Goal: Information Seeking & Learning: Learn about a topic

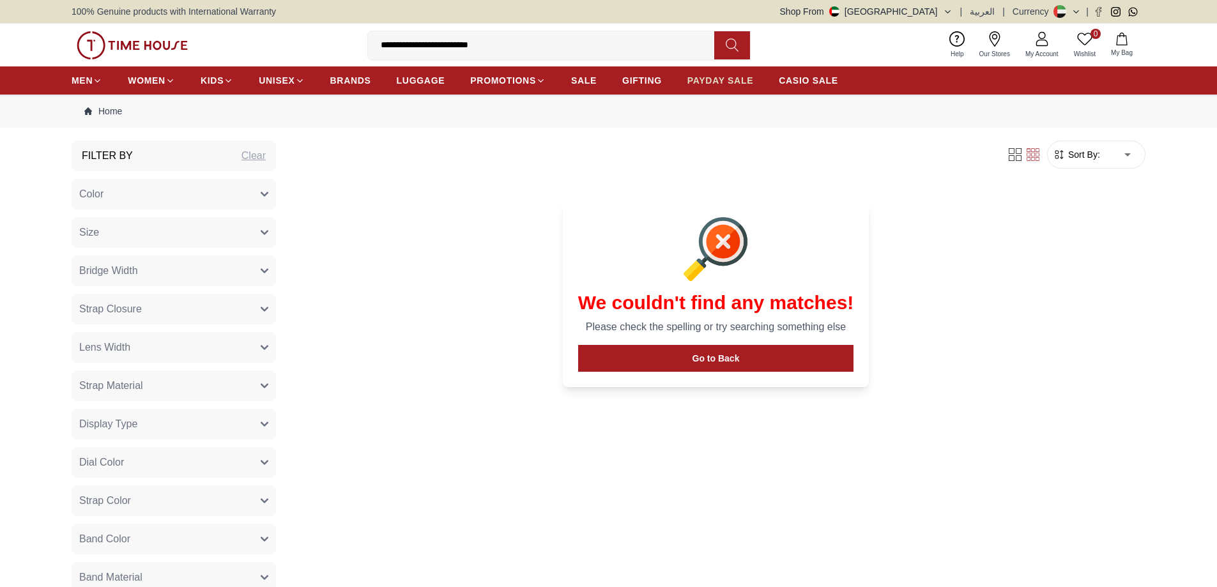
click at [728, 76] on span "PAYDAY SALE" at bounding box center [720, 80] width 66 height 13
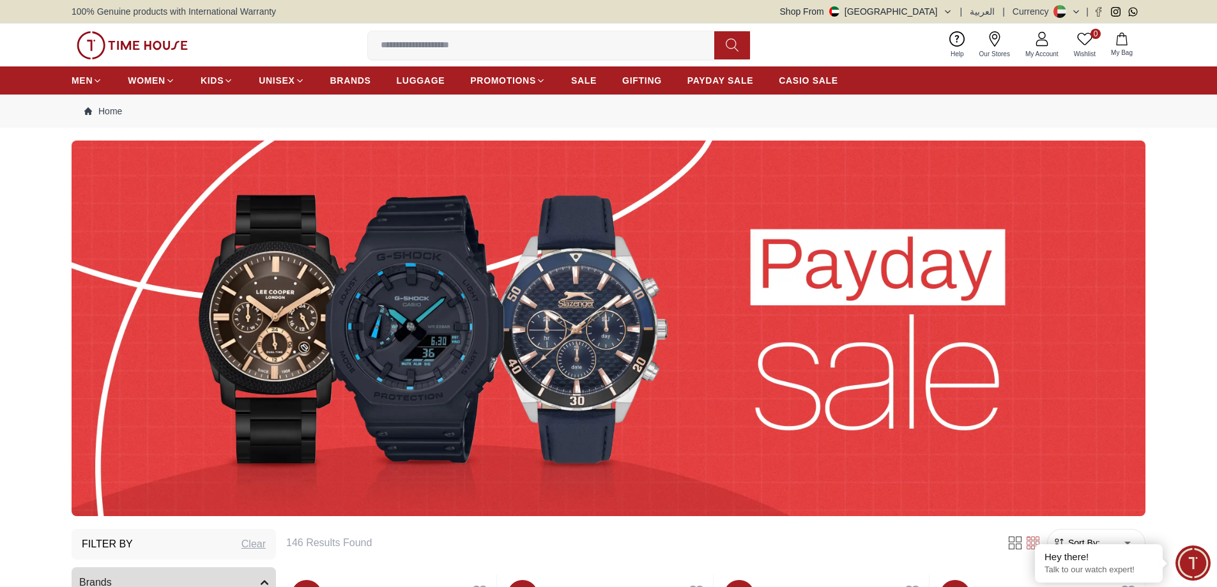
click at [556, 50] on input at bounding box center [546, 46] width 356 height 26
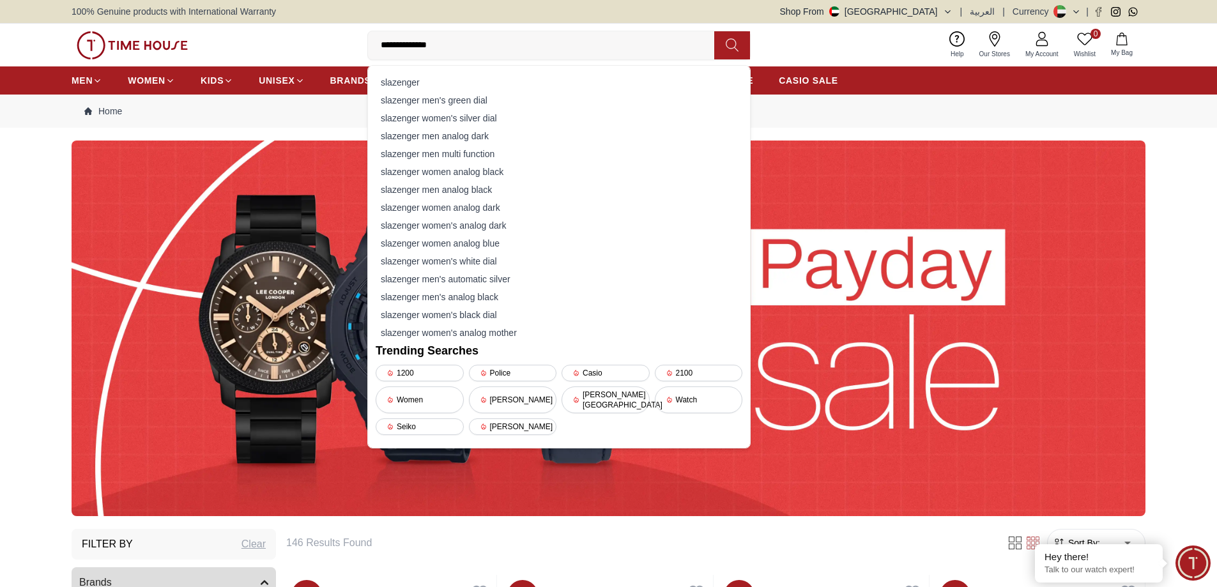
type input "**********"
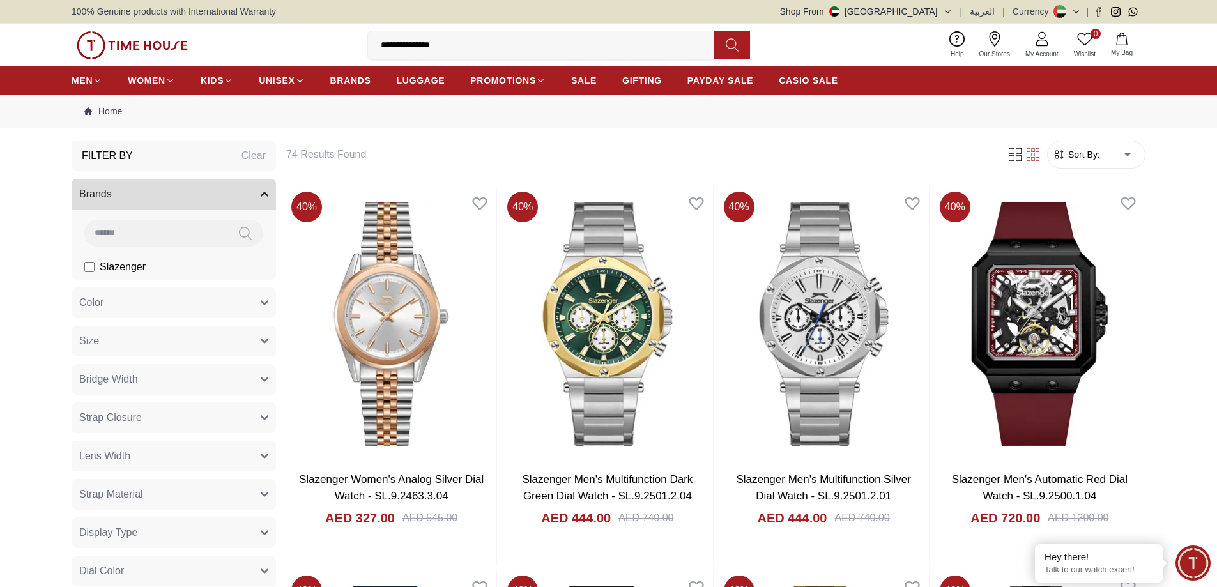
scroll to position [64, 0]
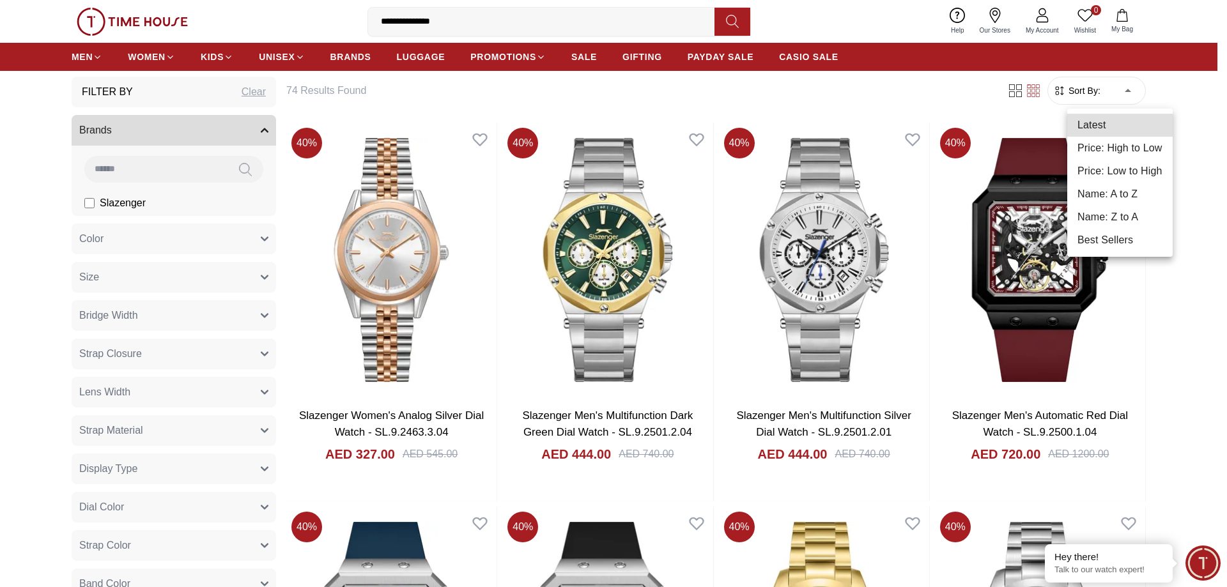
click at [1133, 165] on li "Price: Low to High" at bounding box center [1119, 171] width 105 height 23
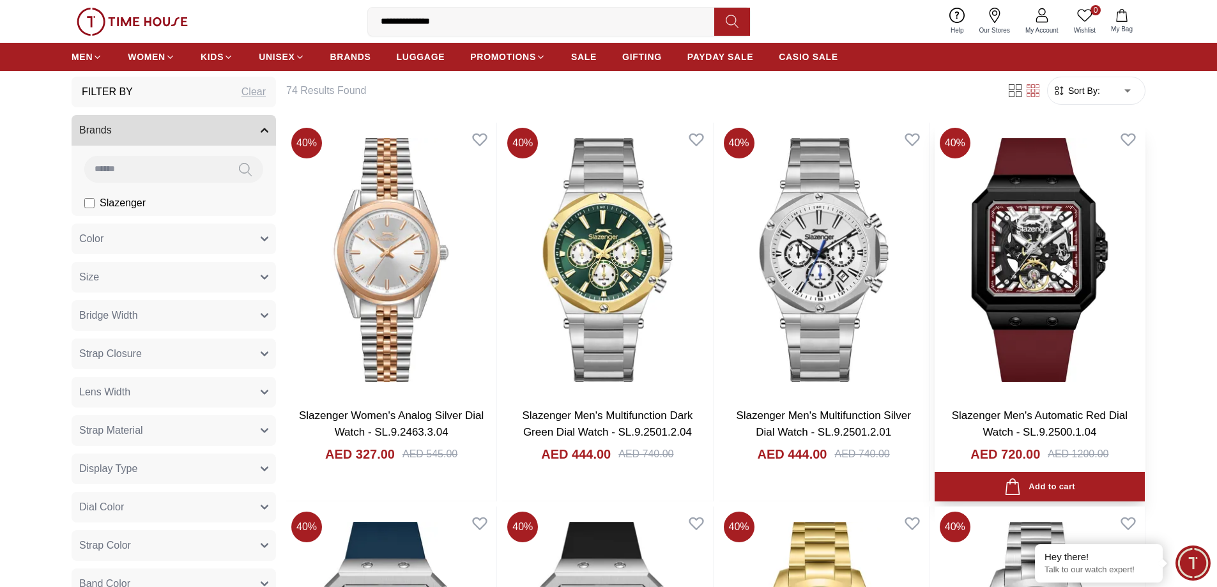
type input "*"
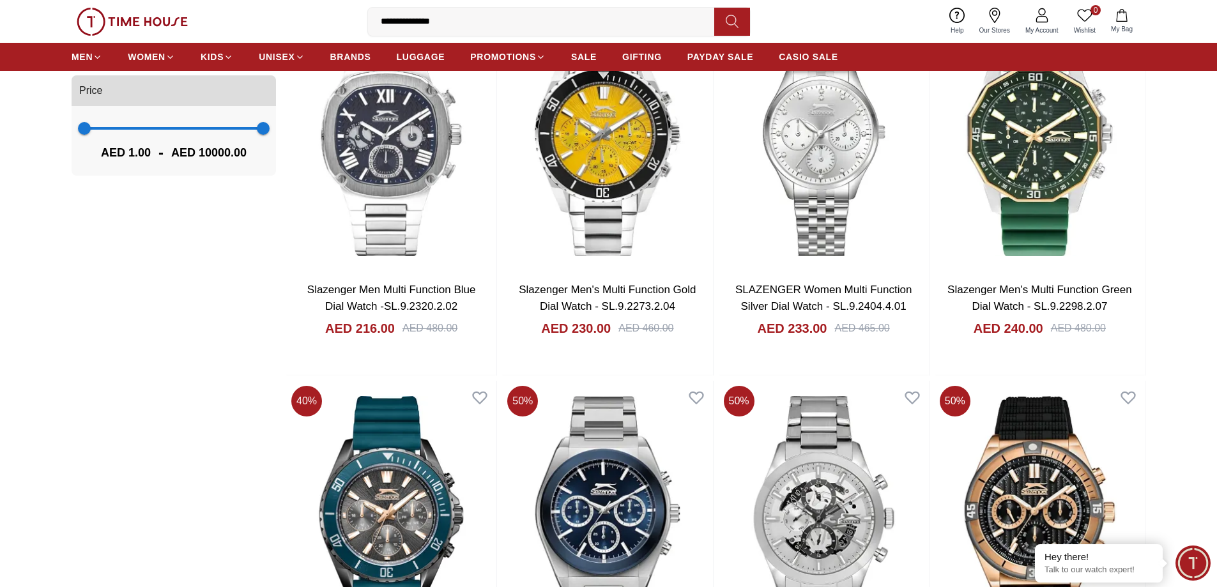
scroll to position [1150, 0]
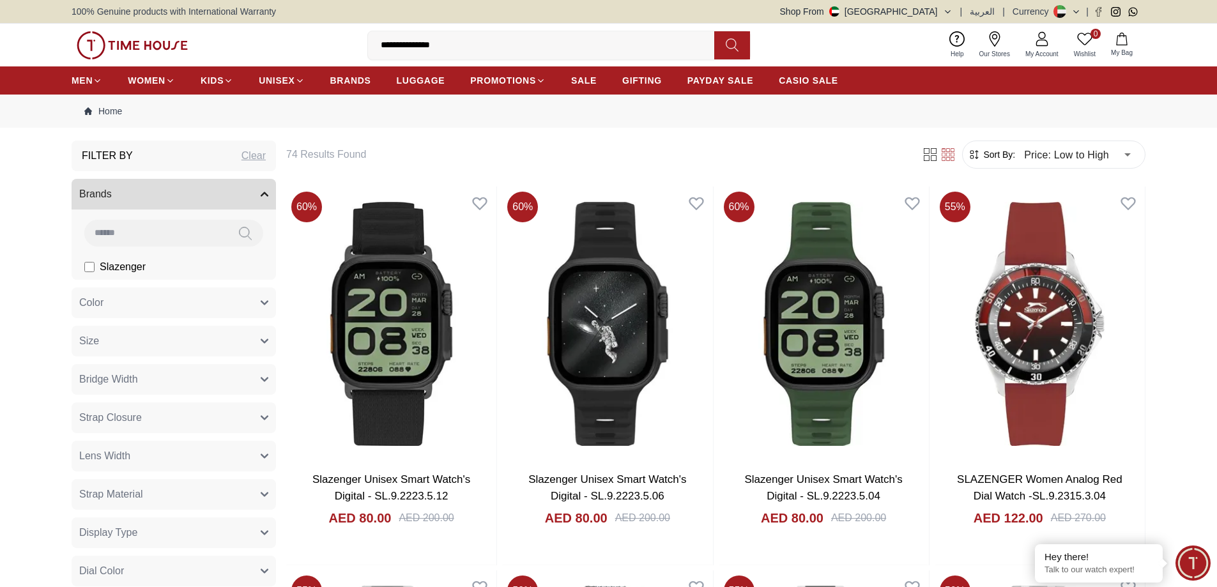
drag, startPoint x: 417, startPoint y: 43, endPoint x: 376, endPoint y: 43, distance: 40.9
click at [376, 43] on input "**********" at bounding box center [546, 46] width 356 height 26
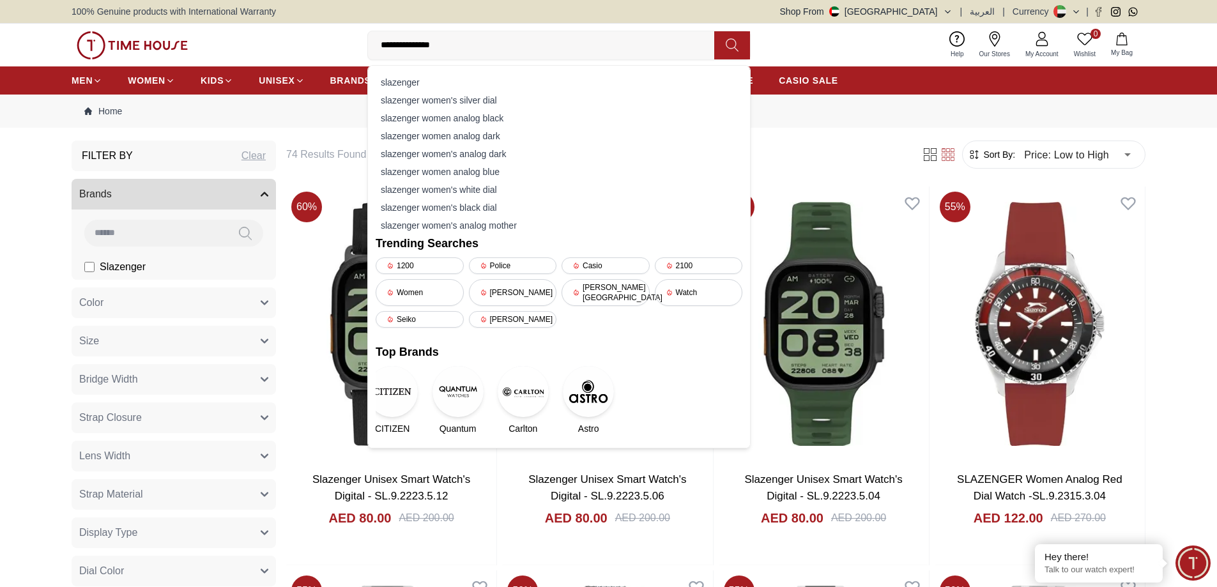
type input "**********"
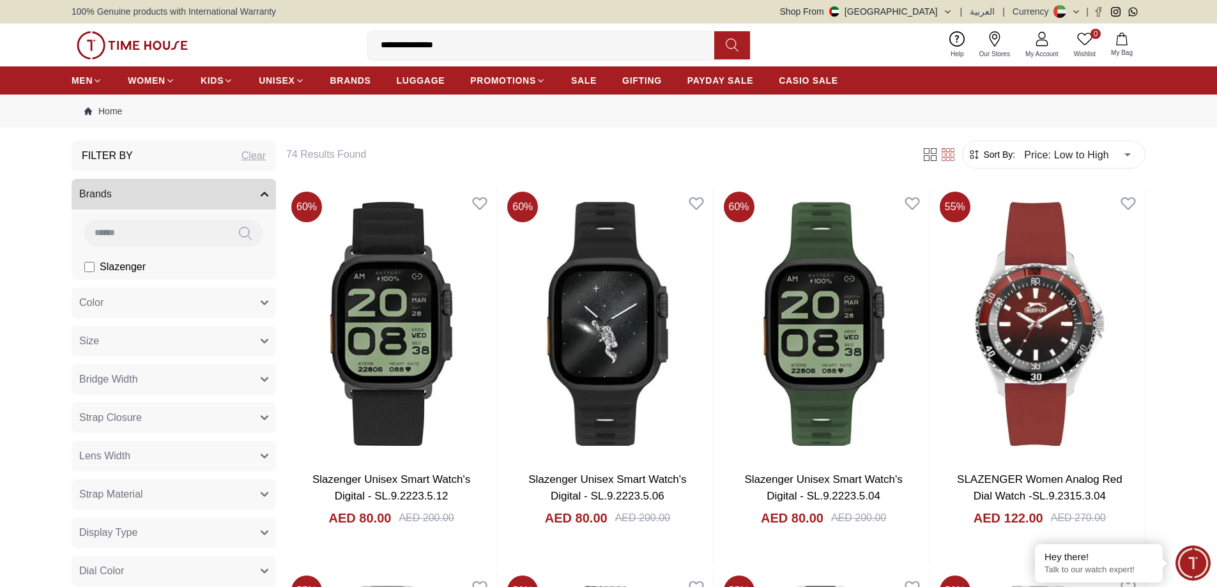
type input "******"
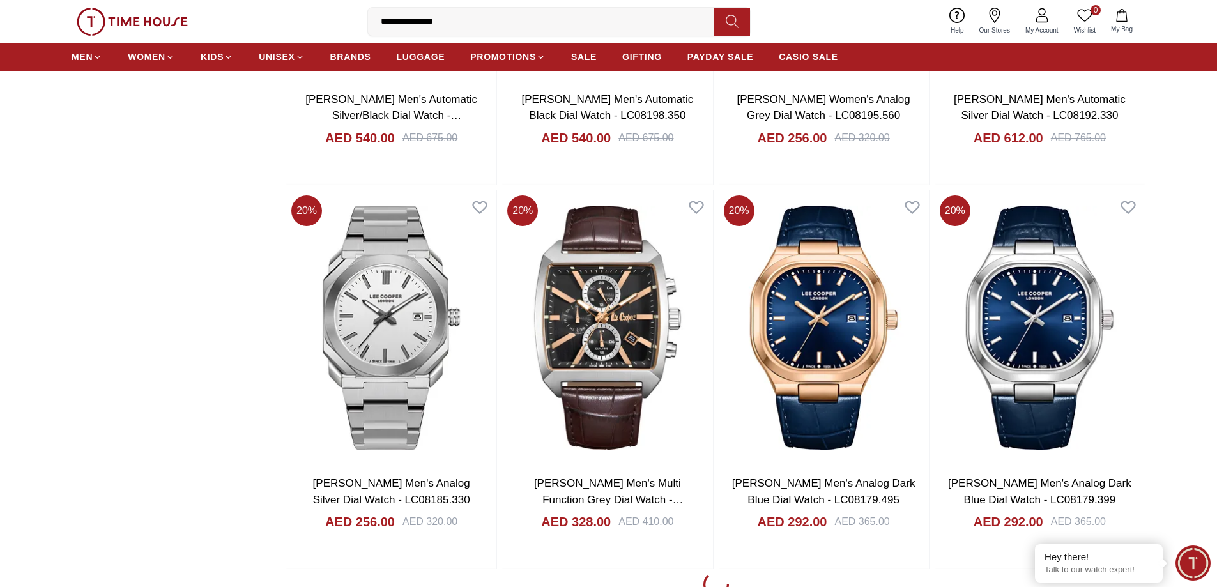
scroll to position [1725, 0]
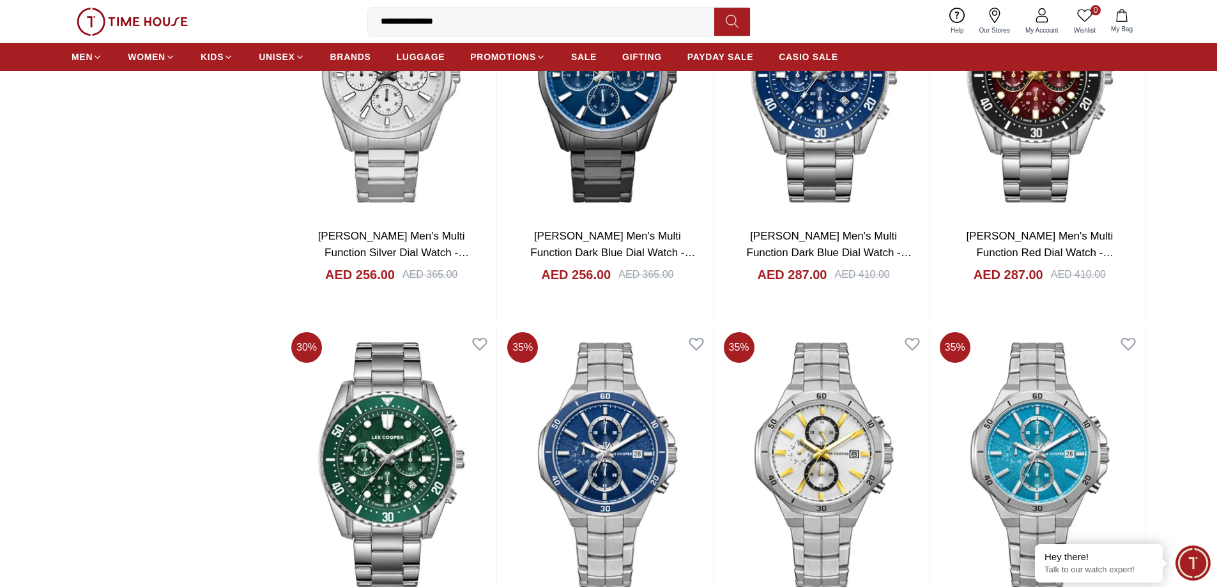
scroll to position [5367, 0]
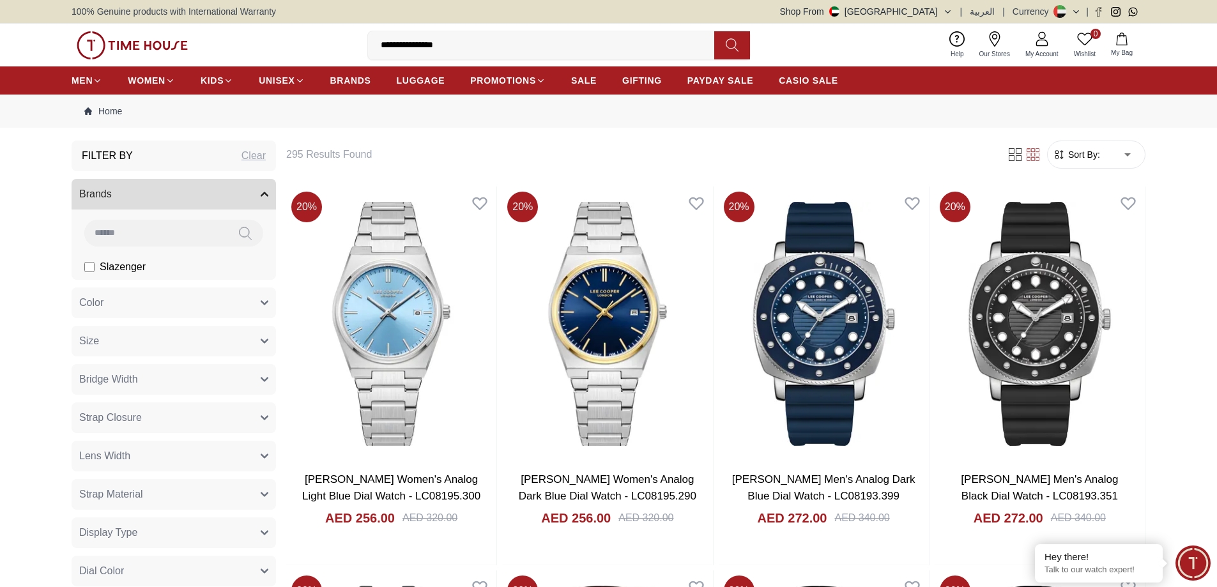
drag, startPoint x: 475, startPoint y: 45, endPoint x: 358, endPoint y: 49, distance: 117.0
click at [358, 49] on div "**********" at bounding box center [609, 45] width 1074 height 43
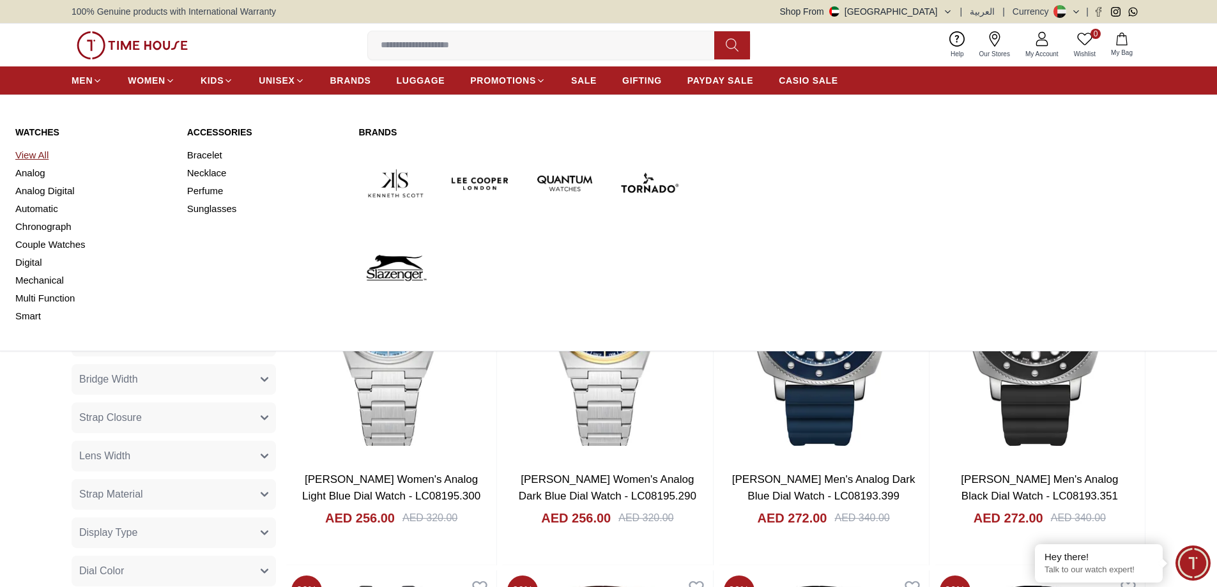
click at [31, 151] on link "View All" at bounding box center [93, 155] width 157 height 18
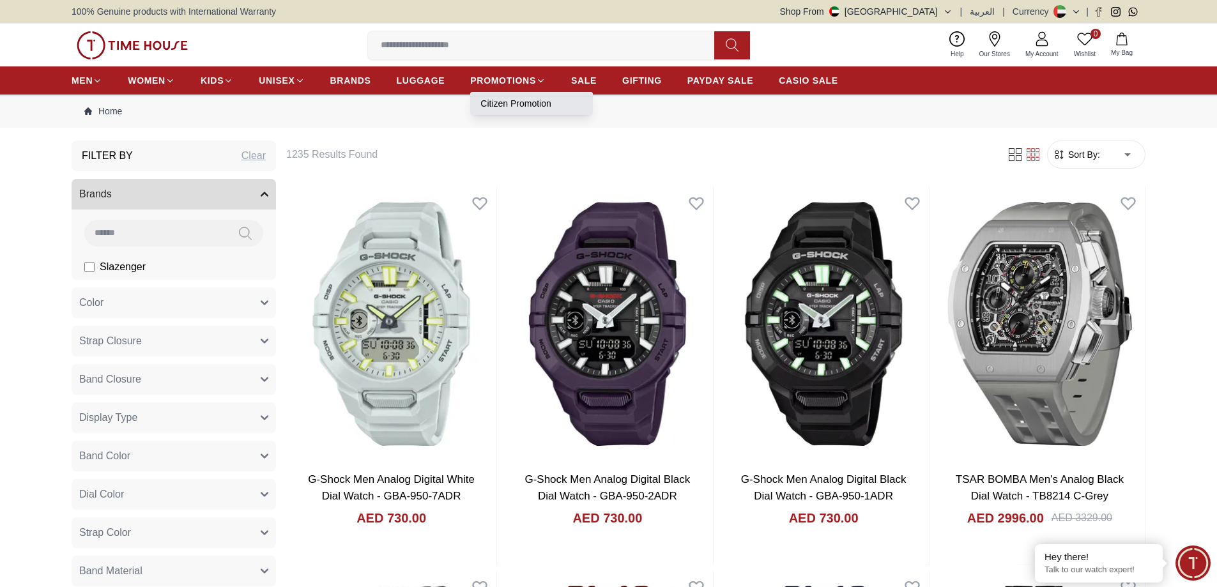
click at [502, 98] on link "Citizen Promotion" at bounding box center [531, 103] width 102 height 13
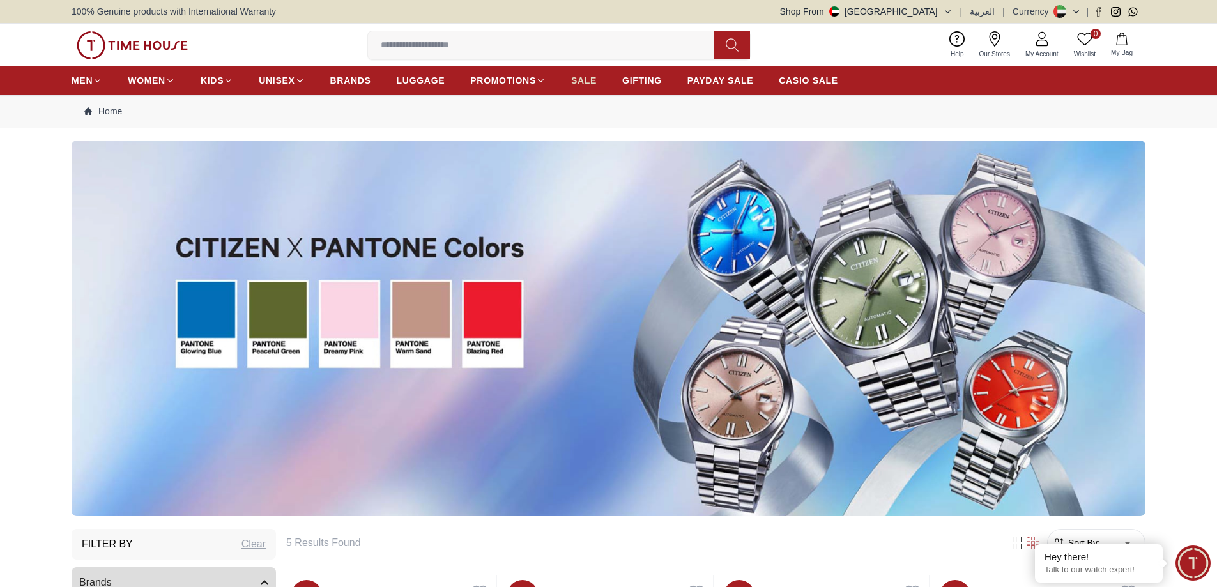
click at [584, 79] on span "SALE" at bounding box center [584, 80] width 26 height 13
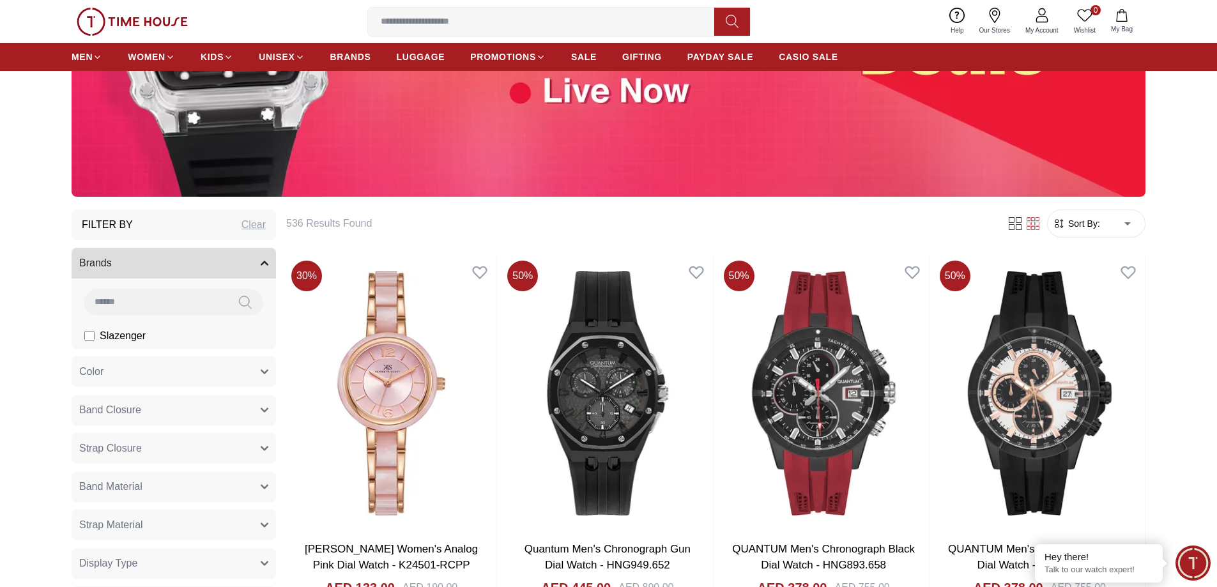
scroll to position [383, 0]
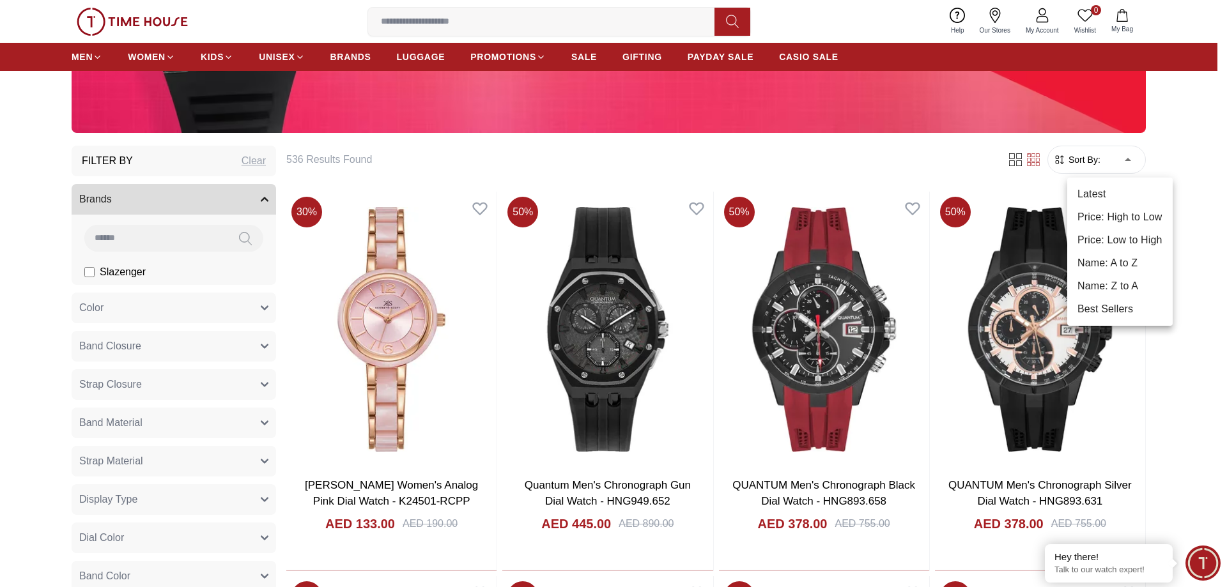
click at [1115, 236] on li "Price: Low to High" at bounding box center [1119, 240] width 105 height 23
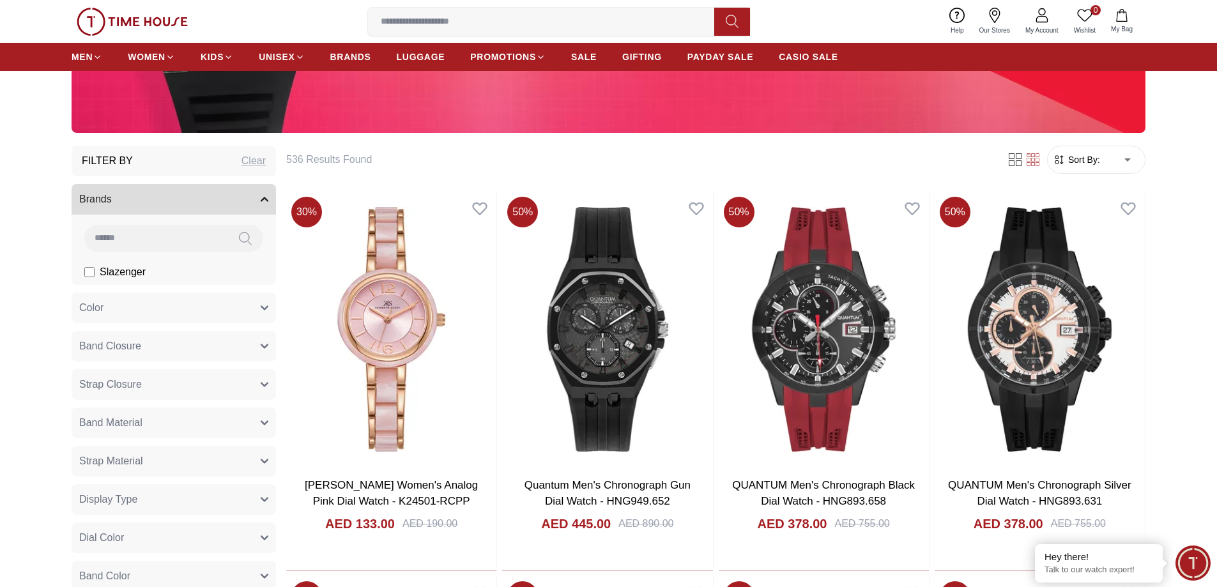
type input "*"
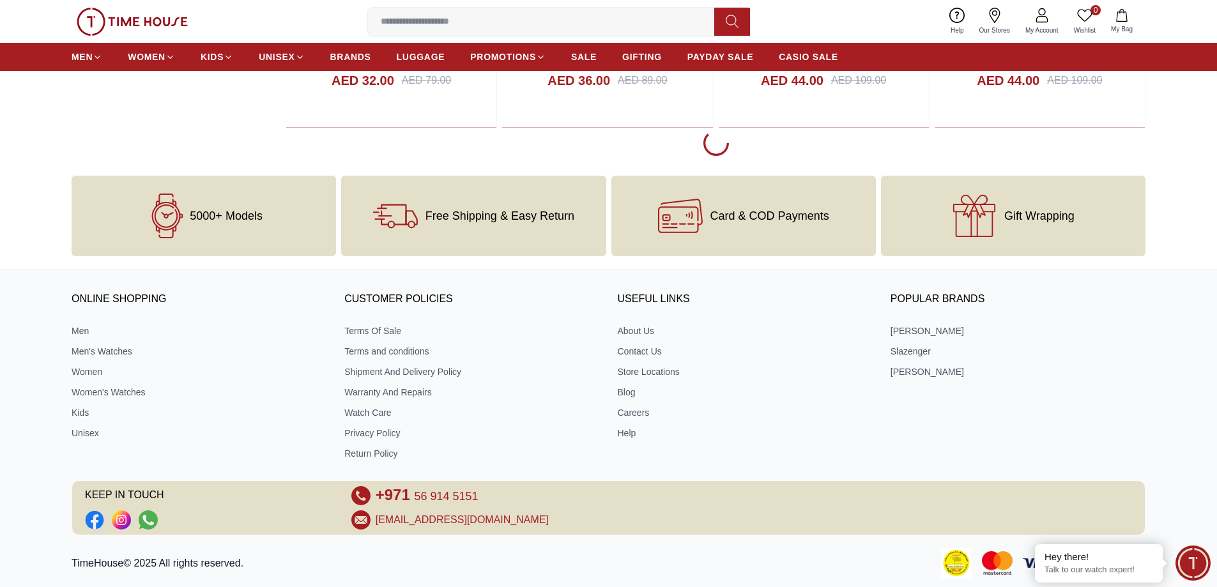
scroll to position [2236, 0]
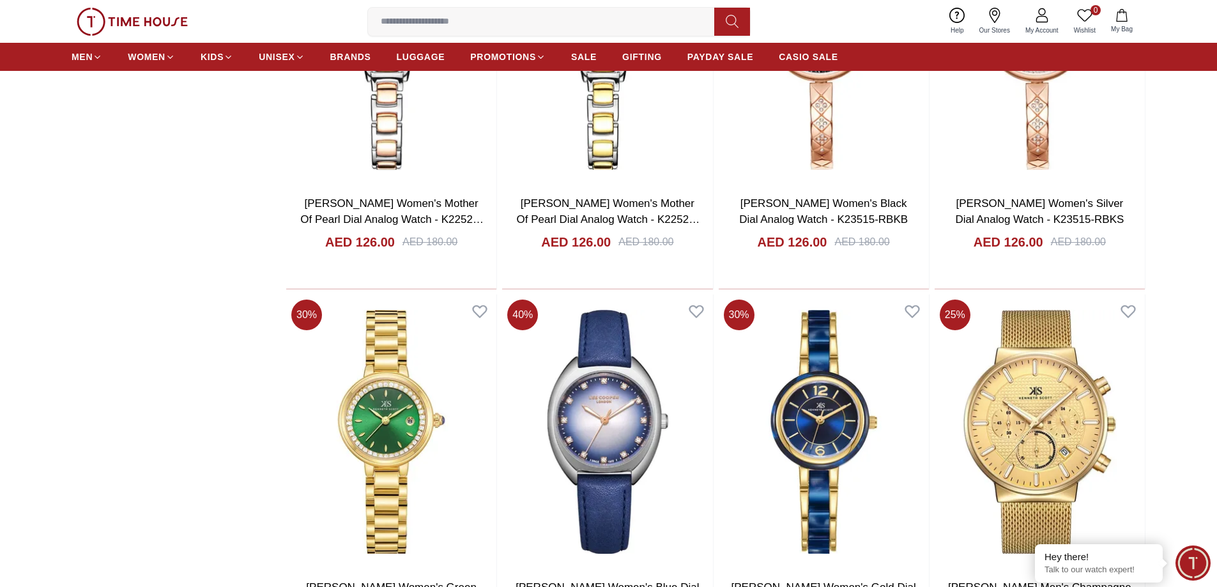
scroll to position [7797, 0]
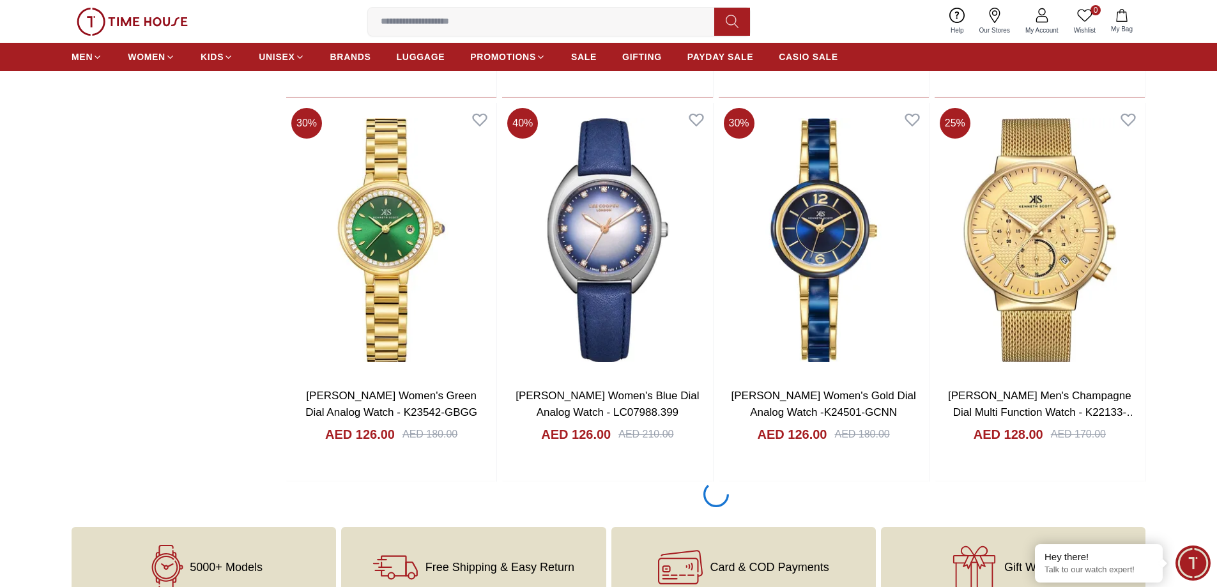
scroll to position [7925, 0]
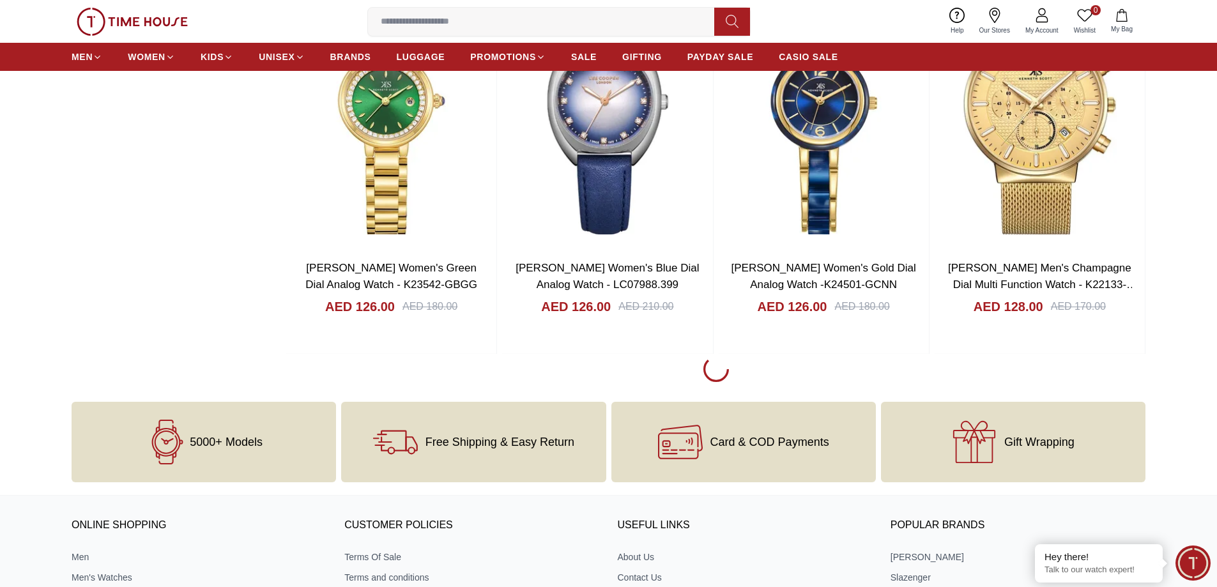
scroll to position [7989, 0]
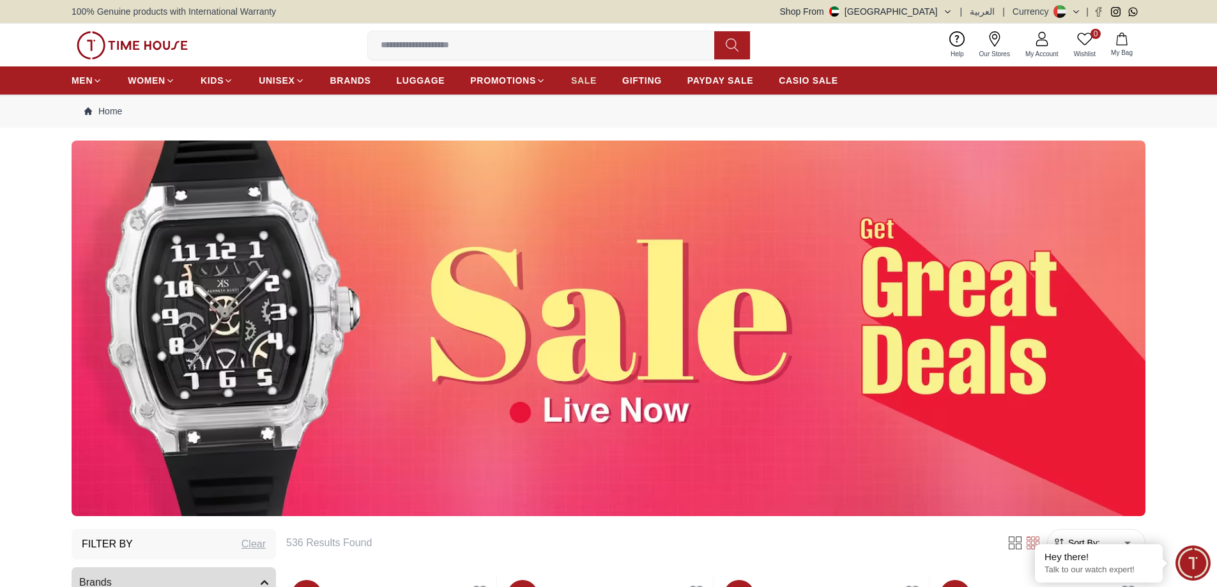
click at [586, 73] on link "SALE" at bounding box center [584, 80] width 26 height 23
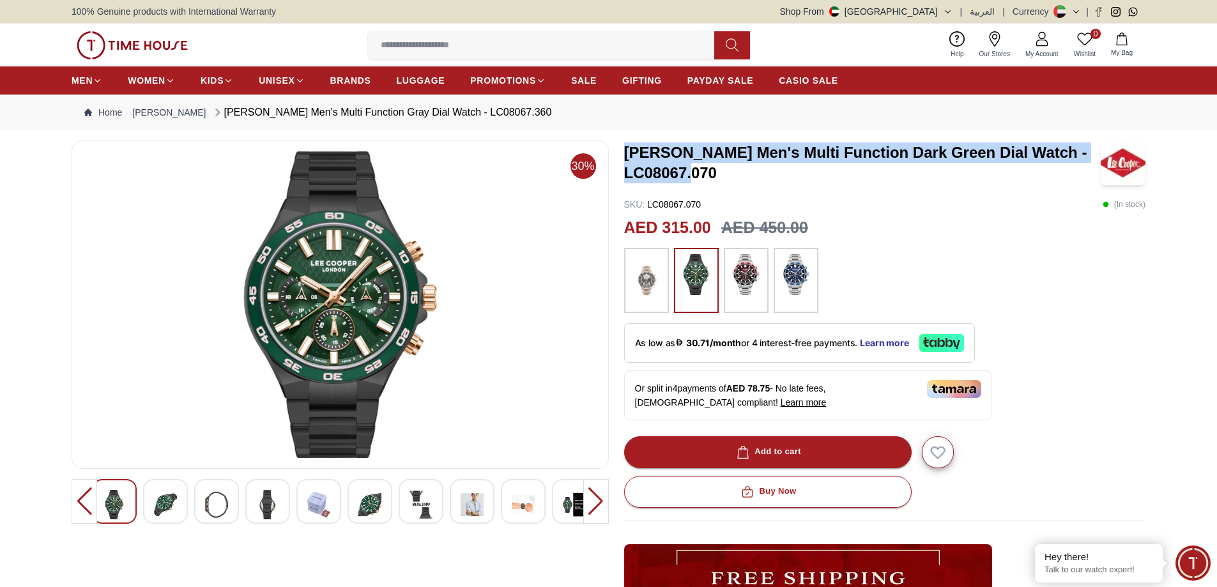
drag, startPoint x: 625, startPoint y: 151, endPoint x: 719, endPoint y: 174, distance: 97.3
click at [719, 174] on h3 "[PERSON_NAME] Men's Multi Function Dark Green Dial Watch - LC08067.070" at bounding box center [862, 162] width 477 height 41
copy h3 "[PERSON_NAME] Men's Multi Function Dark Green Dial Watch - LC08067.070"
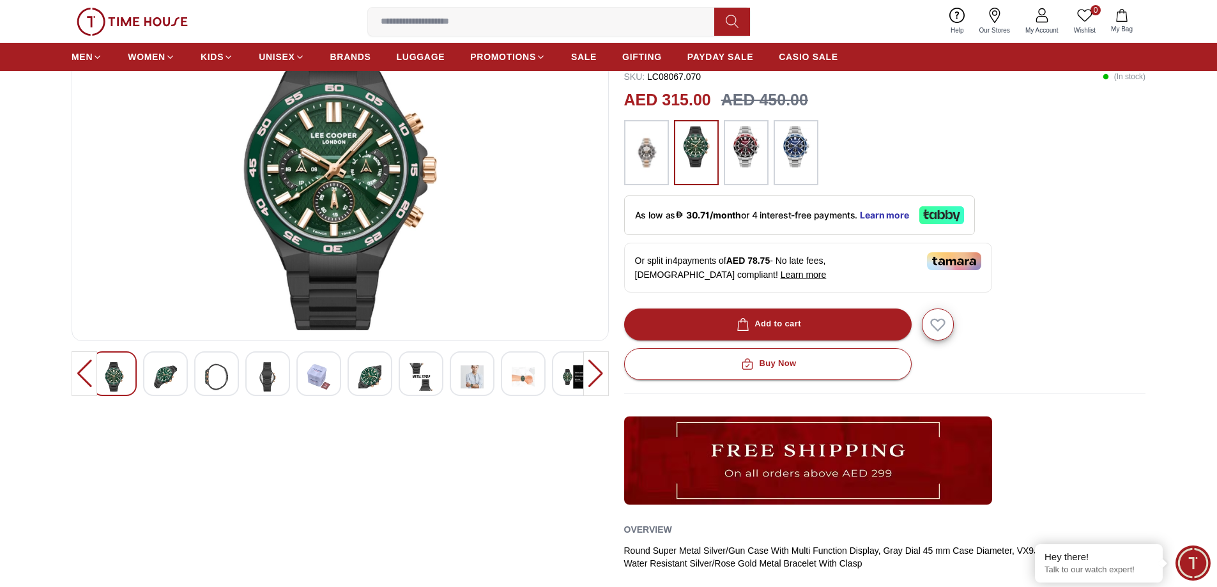
scroll to position [64, 0]
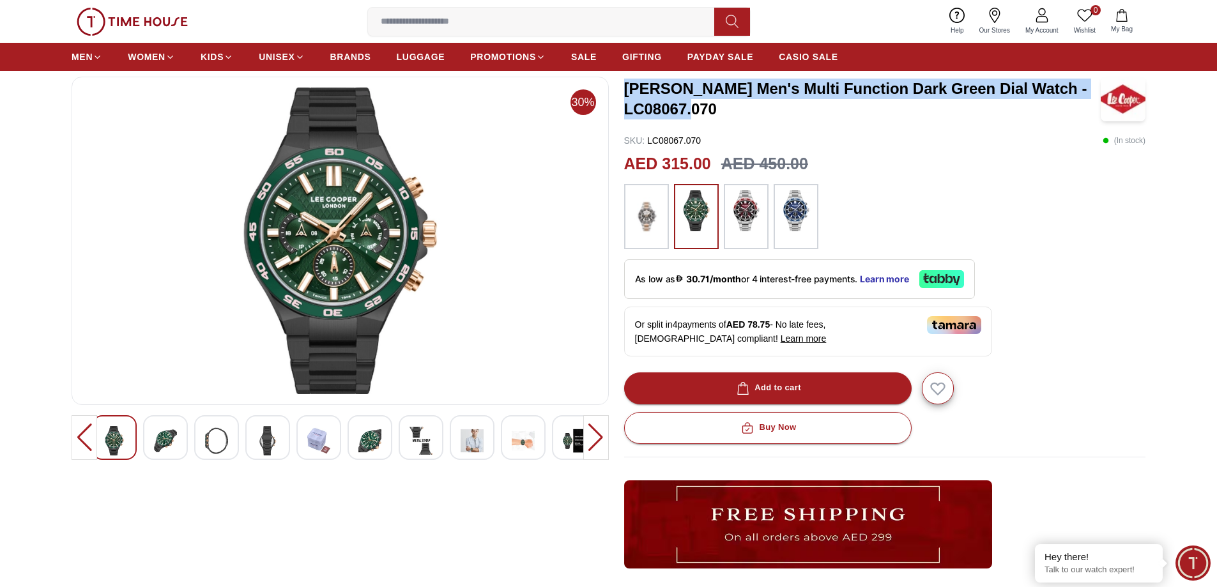
click at [174, 440] on img at bounding box center [165, 440] width 23 height 29
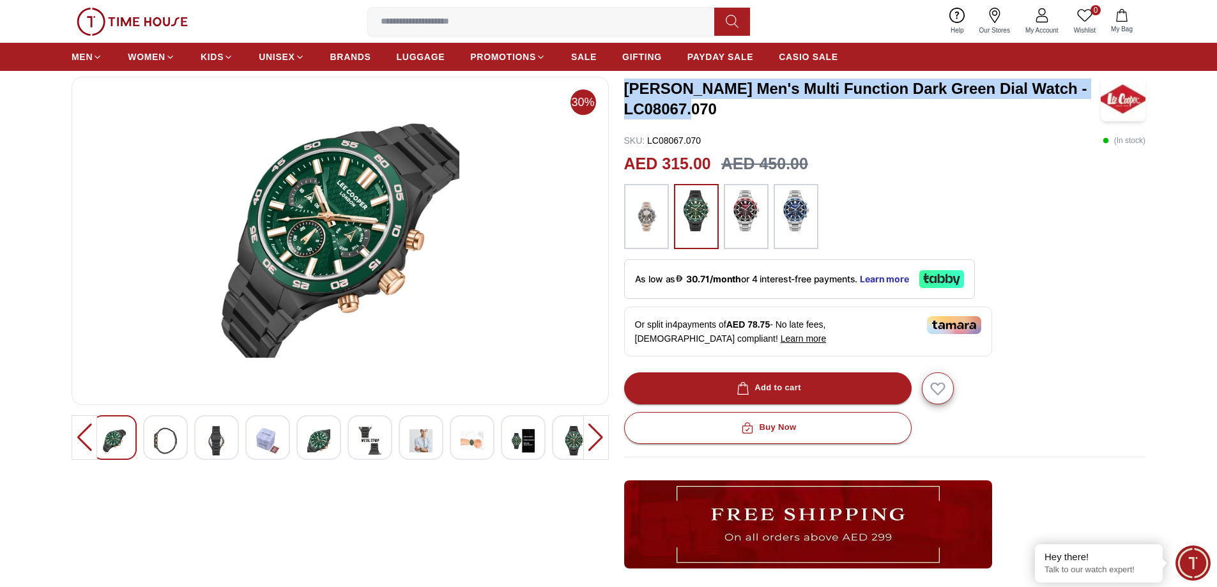
click at [160, 440] on img at bounding box center [165, 440] width 23 height 29
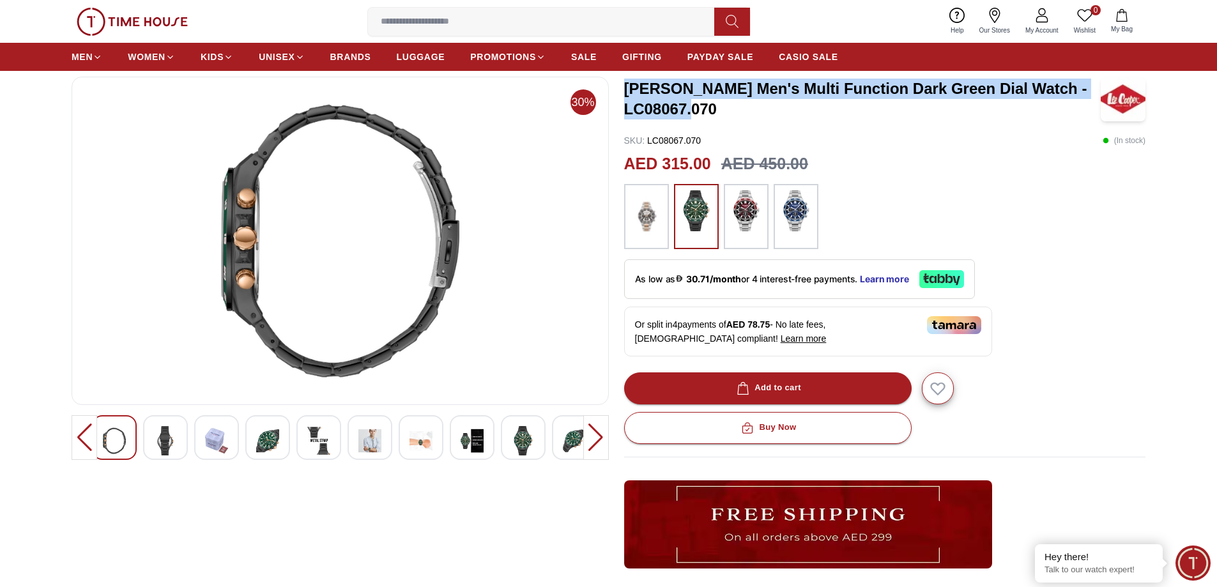
click at [160, 440] on img at bounding box center [165, 440] width 23 height 29
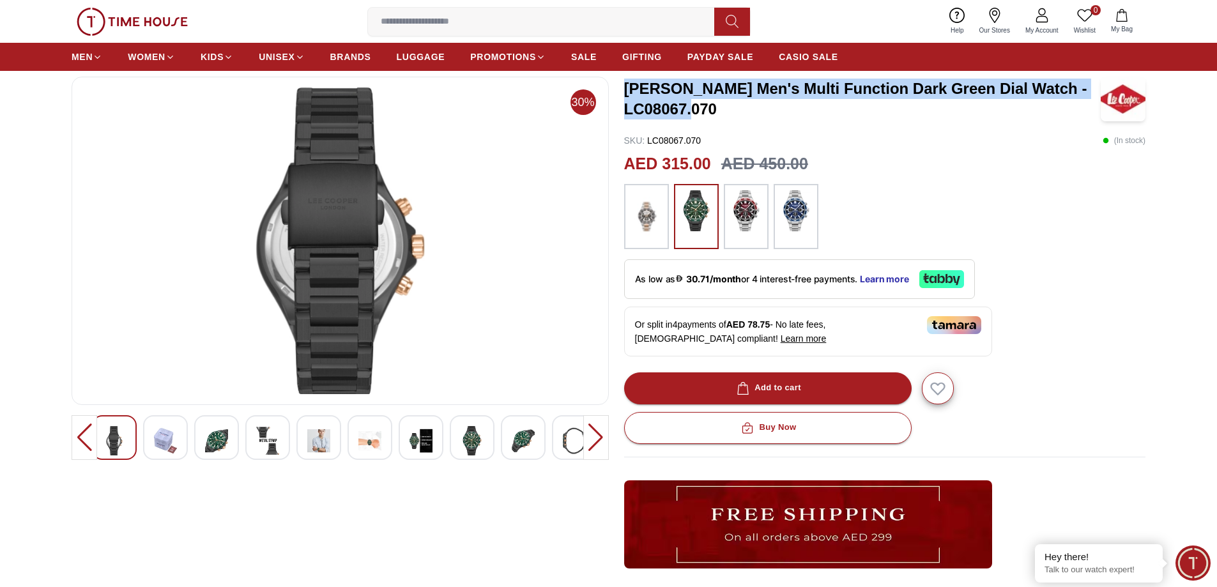
click at [167, 436] on img at bounding box center [165, 440] width 23 height 29
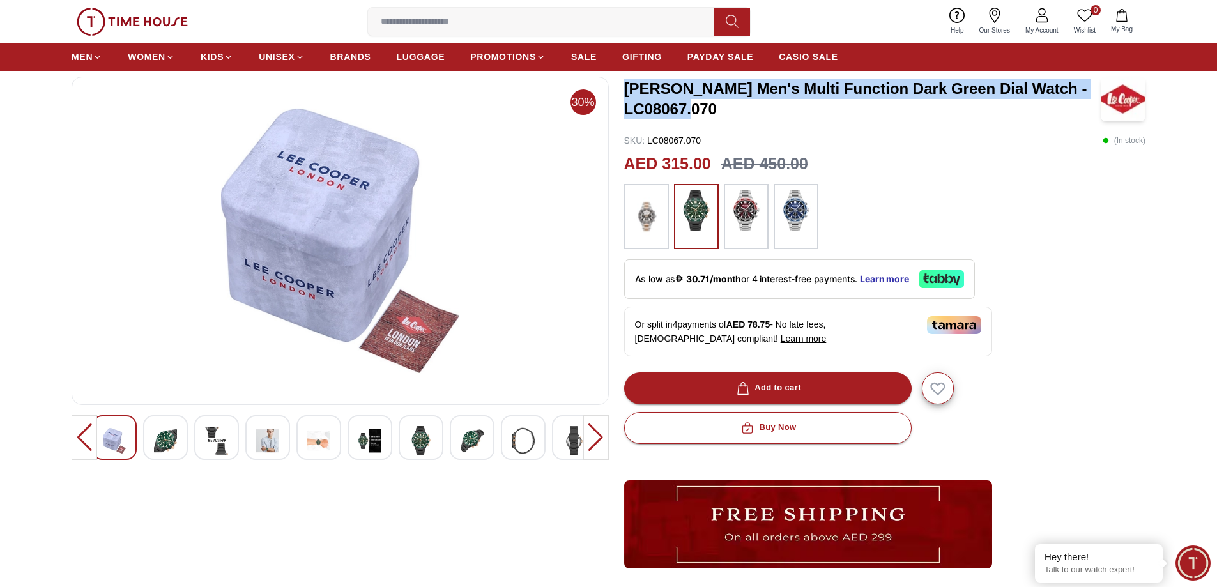
click at [168, 438] on img at bounding box center [165, 440] width 23 height 29
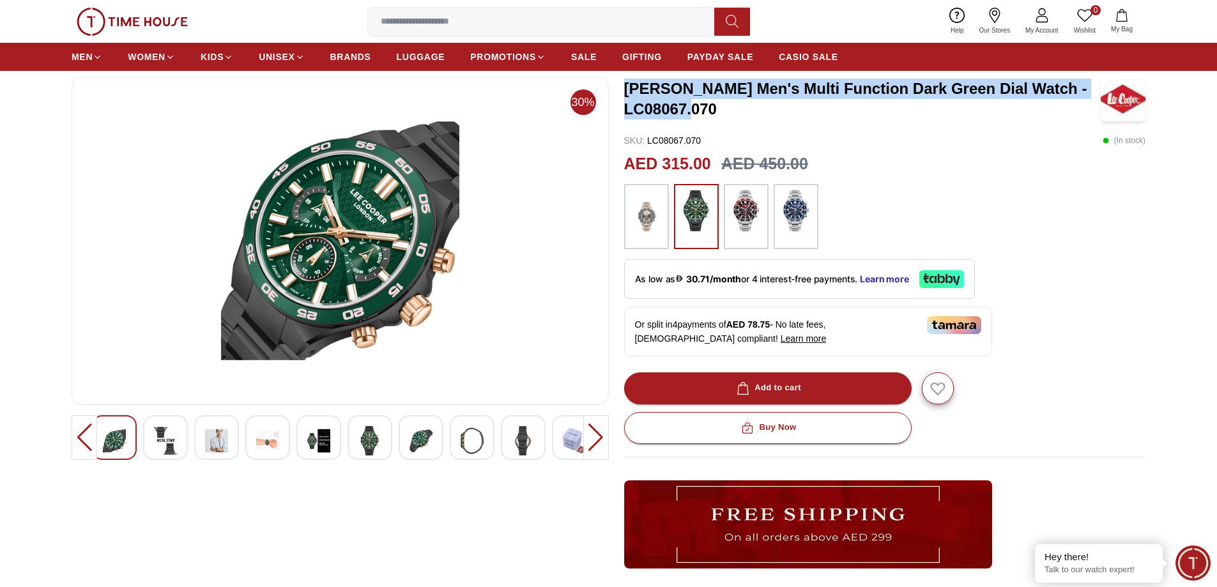
click at [168, 438] on img at bounding box center [165, 440] width 23 height 29
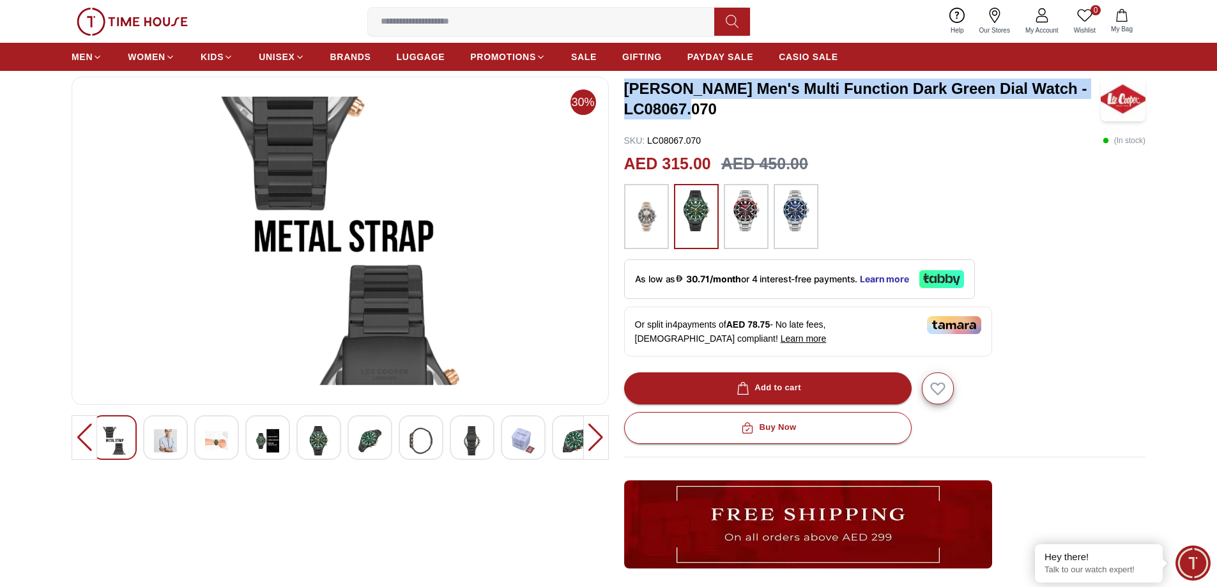
click at [107, 438] on img at bounding box center [114, 440] width 23 height 29
click at [692, 210] on img at bounding box center [696, 210] width 32 height 41
click at [317, 434] on img at bounding box center [318, 440] width 23 height 29
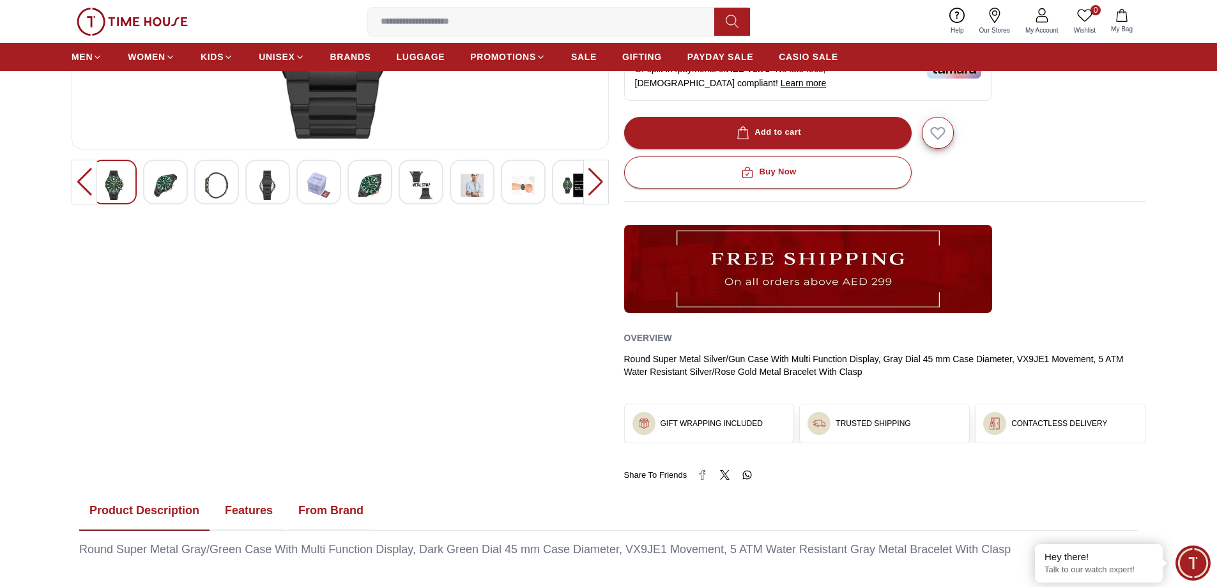
scroll to position [639, 0]
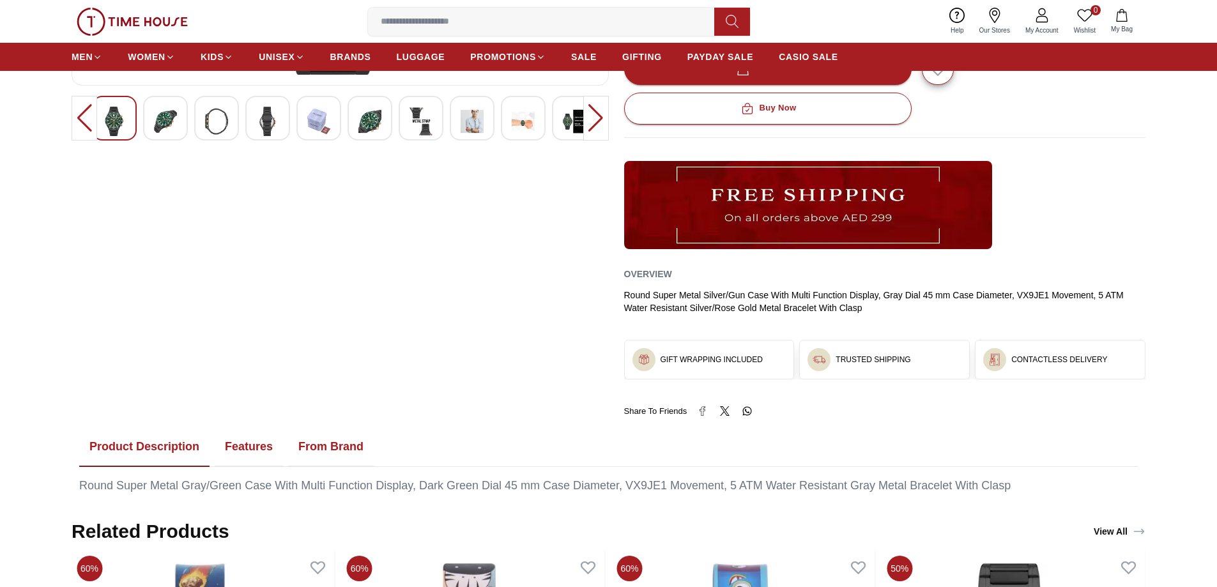
scroll to position [575, 0]
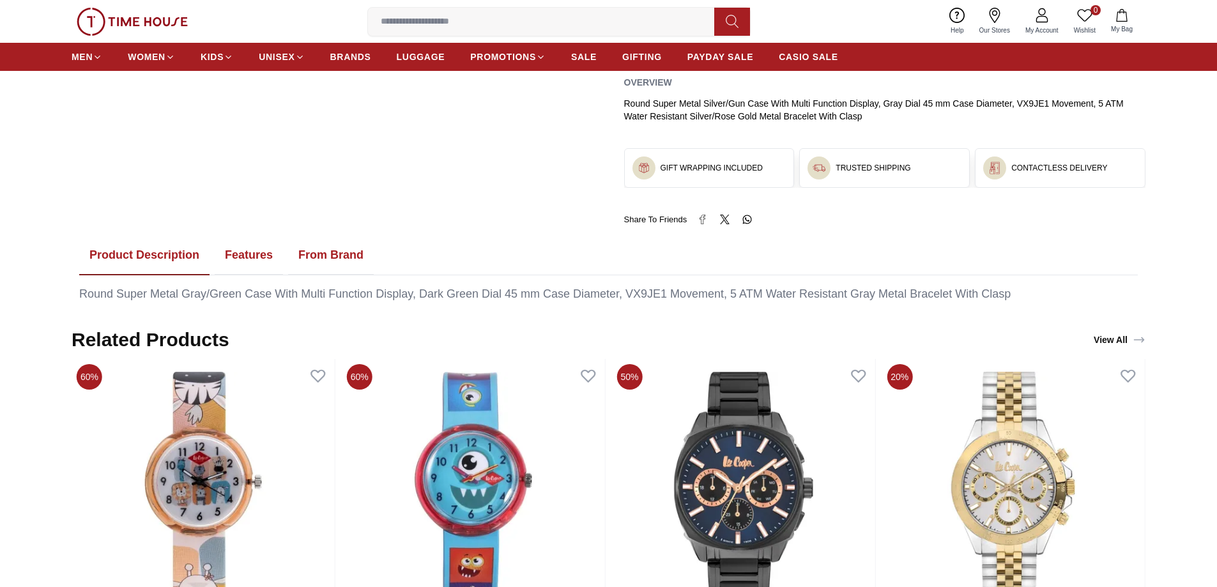
click at [250, 242] on button "Features" at bounding box center [249, 256] width 68 height 40
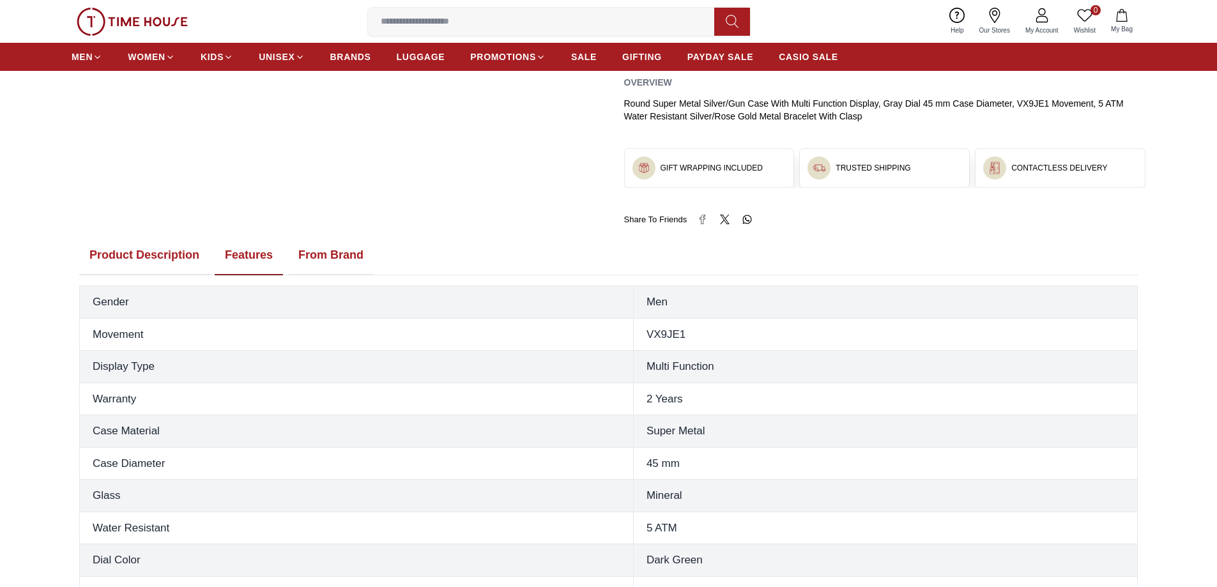
scroll to position [703, 0]
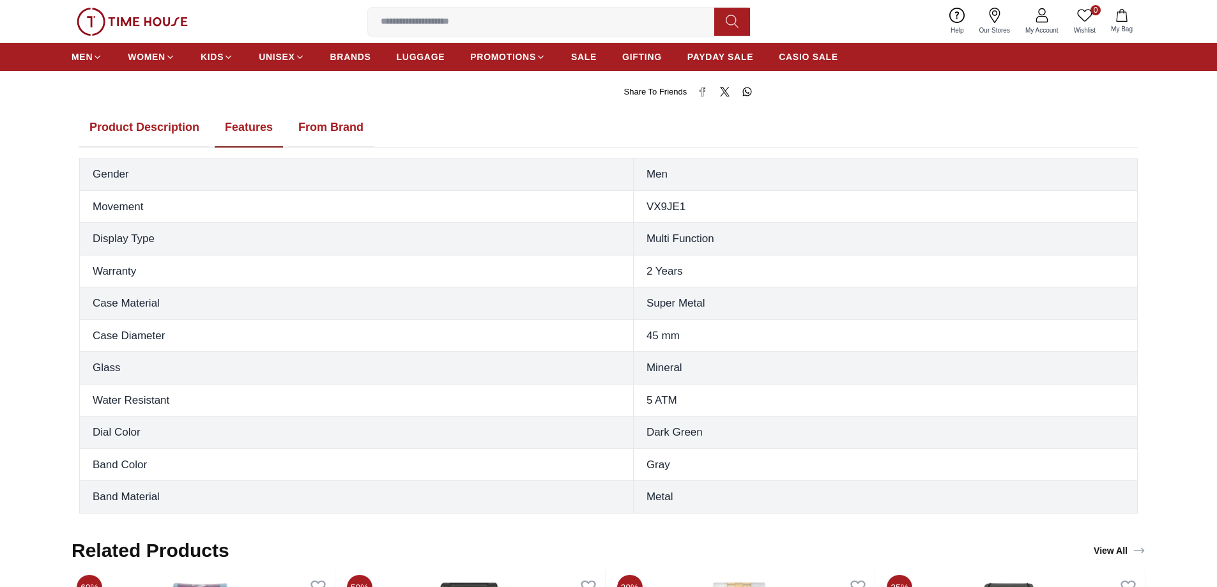
click at [118, 115] on button "Product Description" at bounding box center [144, 128] width 130 height 40
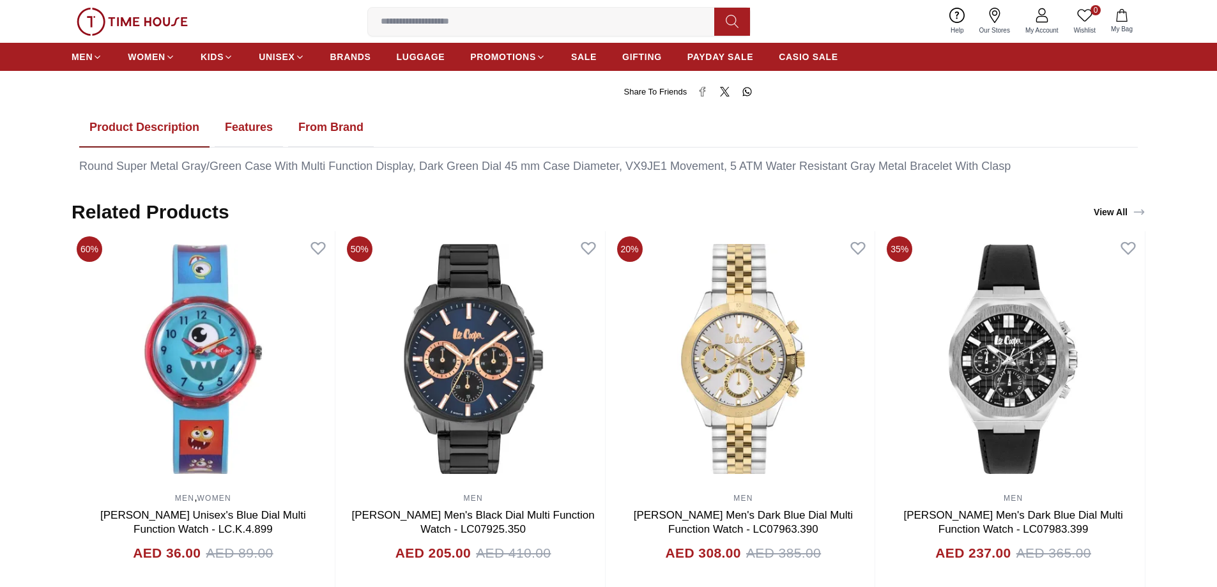
click at [243, 116] on button "Features" at bounding box center [249, 128] width 68 height 40
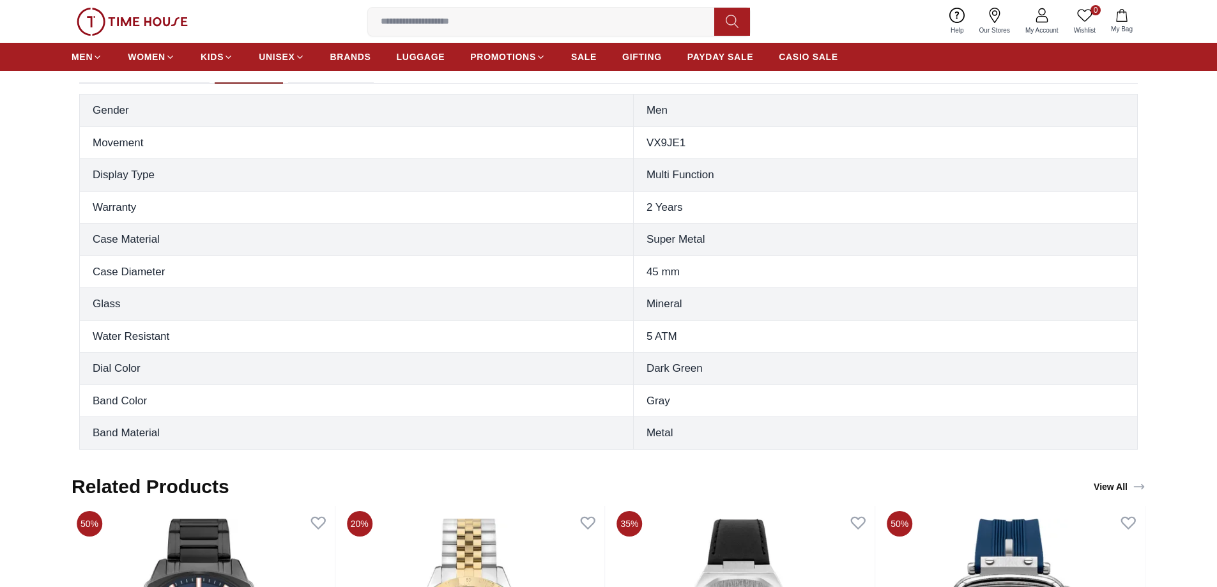
scroll to position [511, 0]
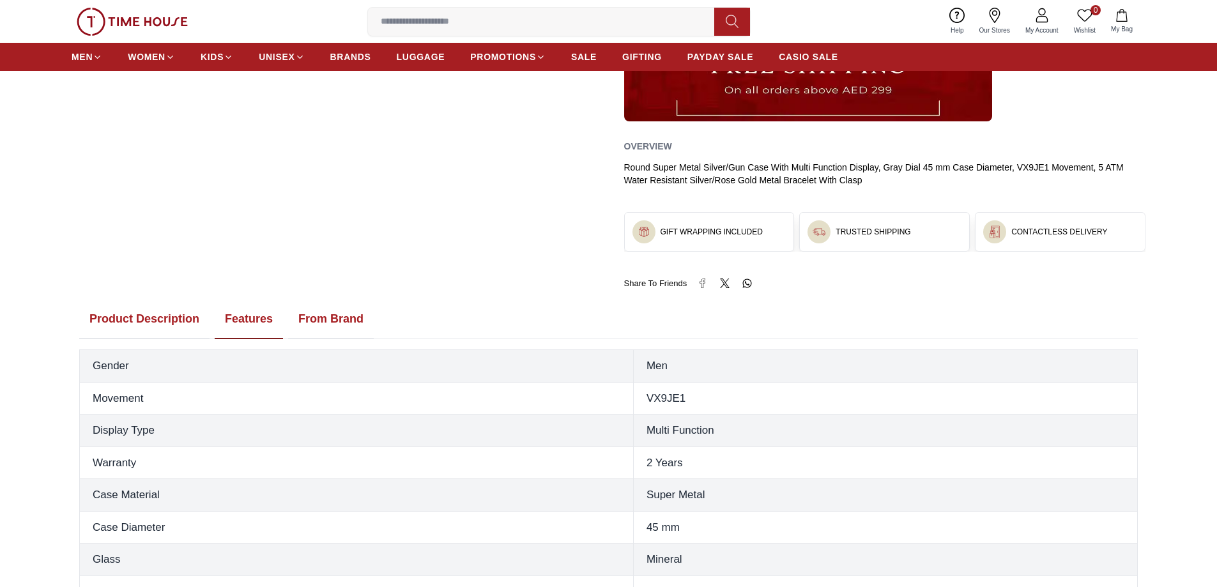
click at [325, 309] on button "From Brand" at bounding box center [331, 320] width 86 height 40
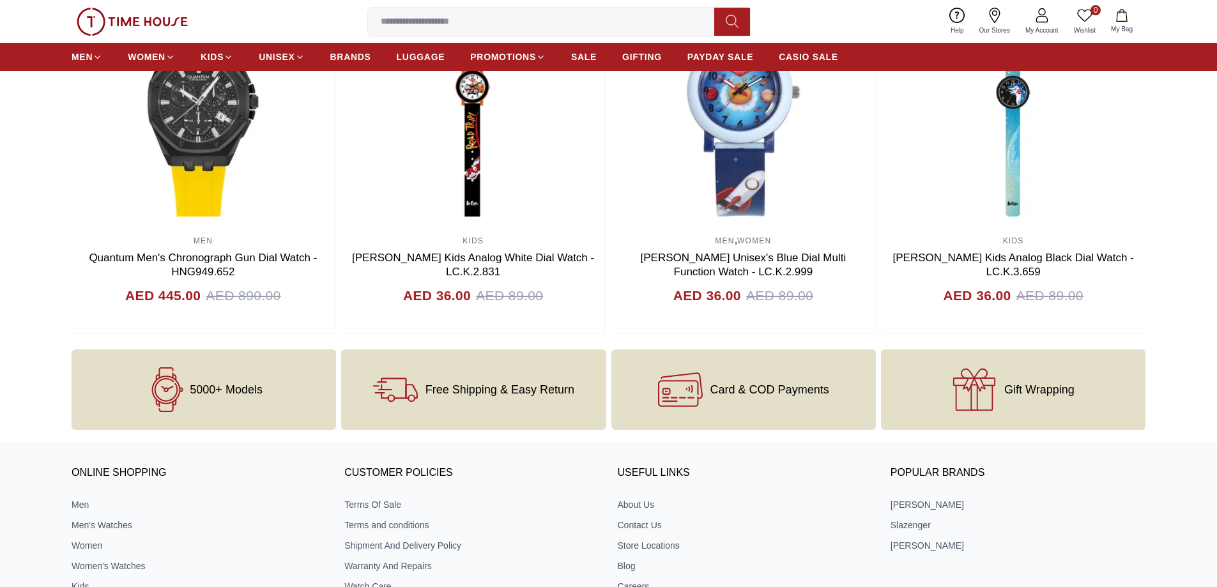
scroll to position [2143, 0]
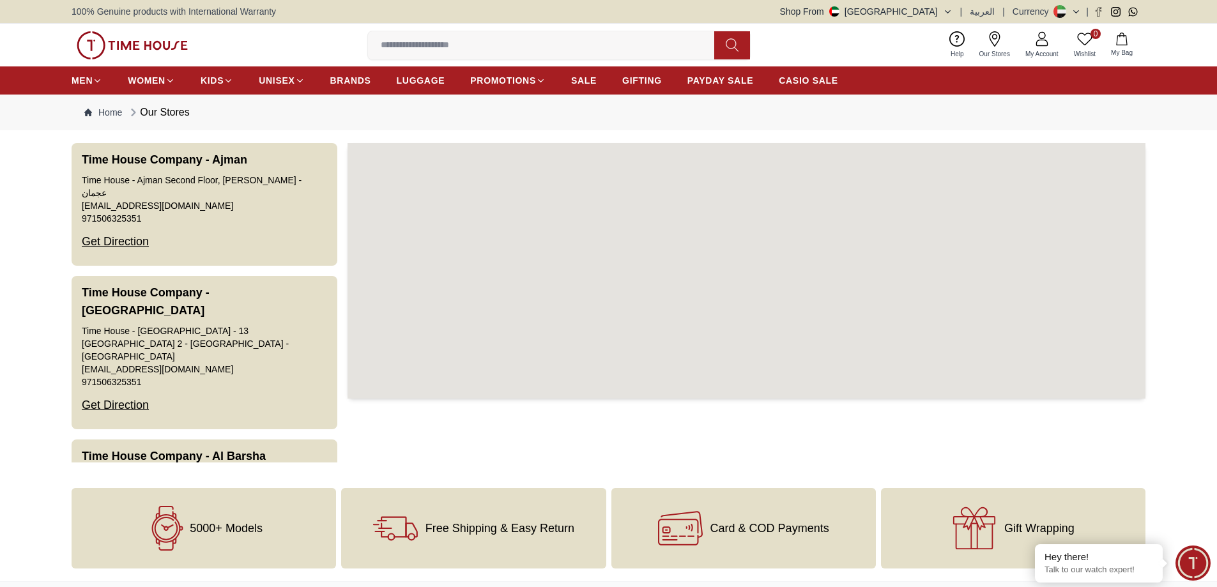
click at [557, 49] on input at bounding box center [546, 46] width 356 height 26
type input "**********"
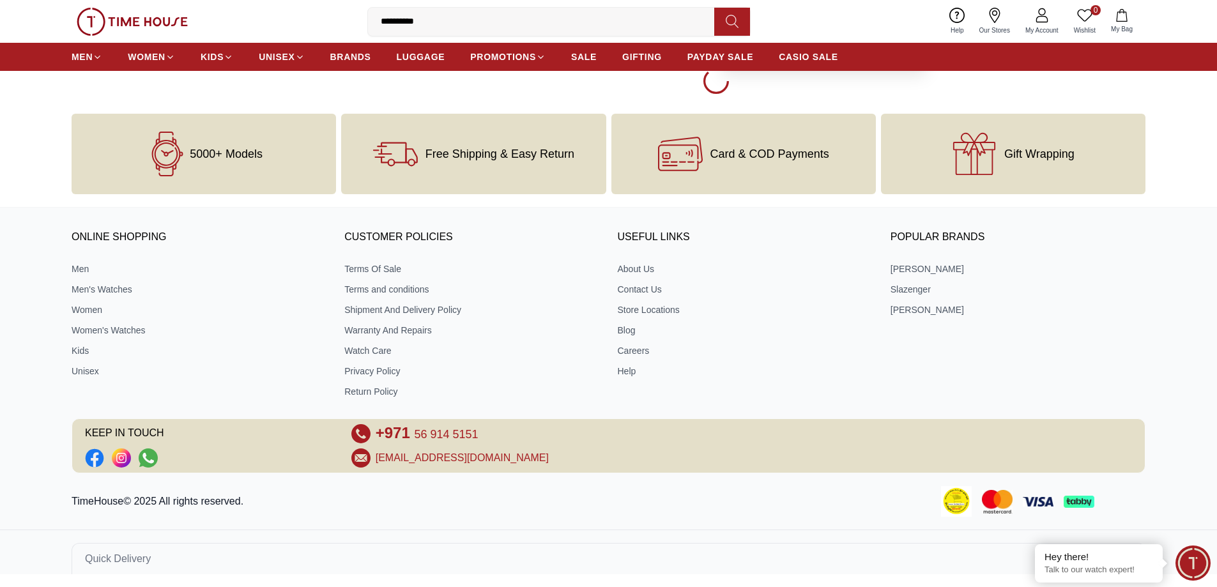
scroll to position [1717, 0]
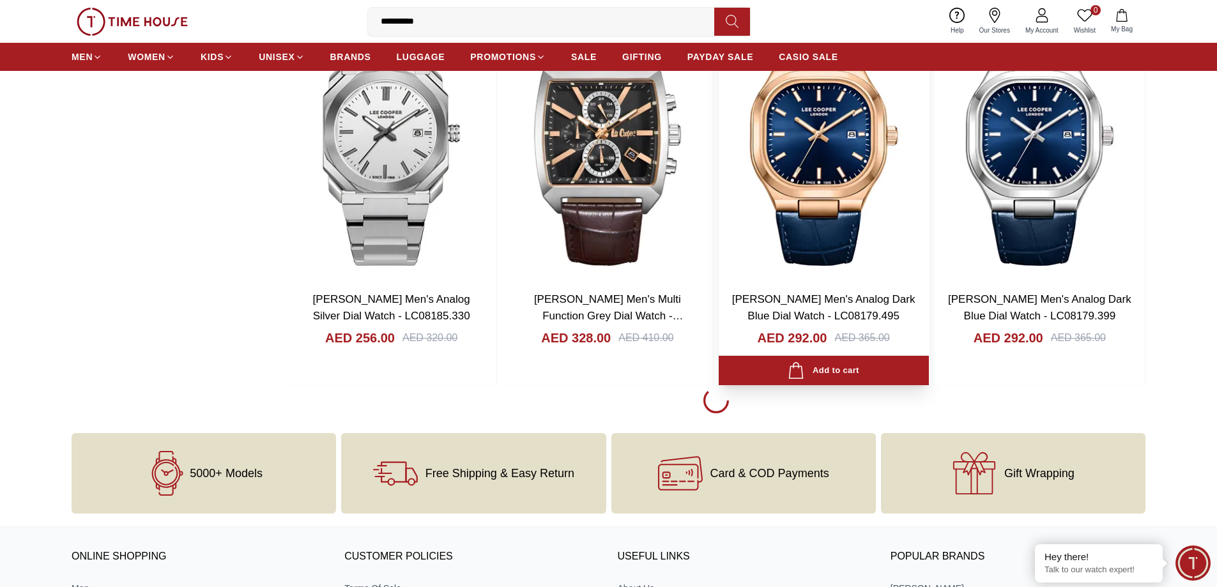
scroll to position [1909, 0]
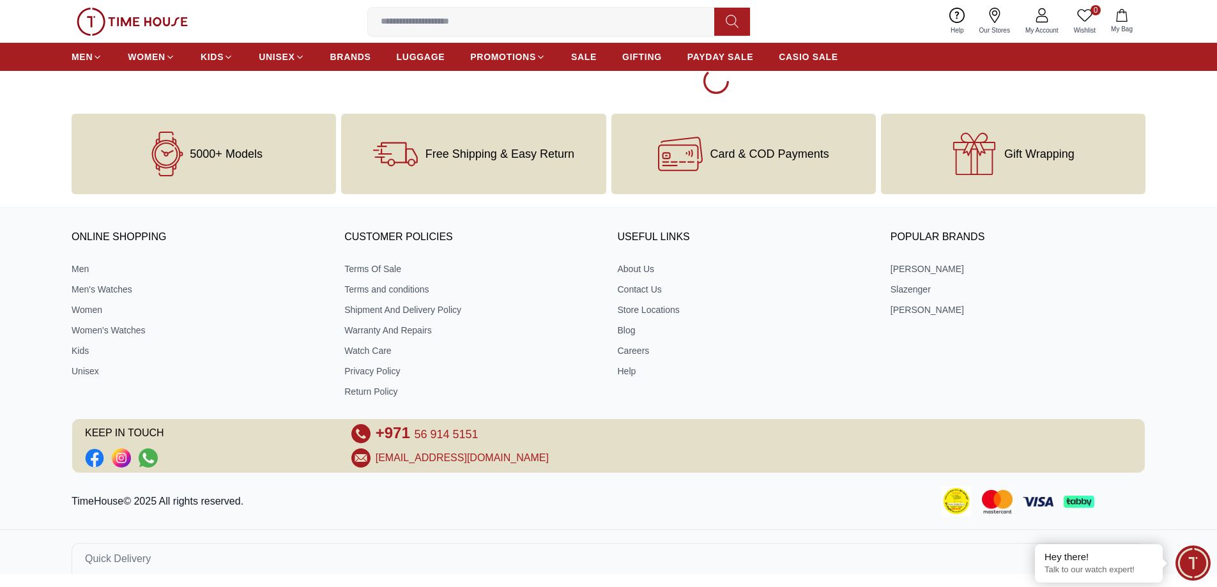
scroll to position [1720, 0]
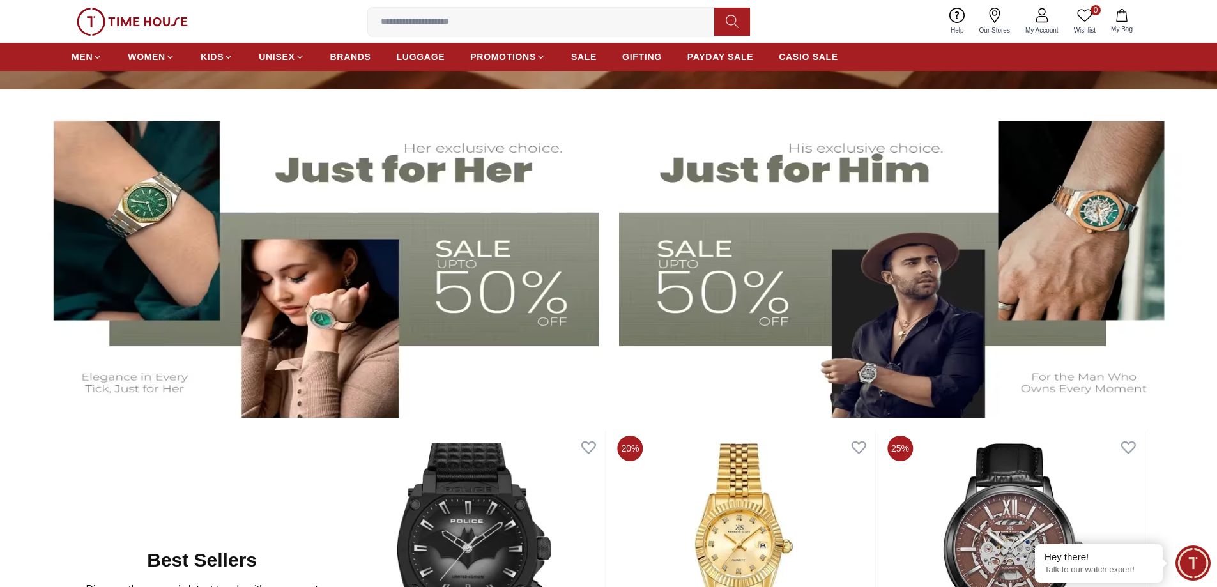
scroll to position [639, 0]
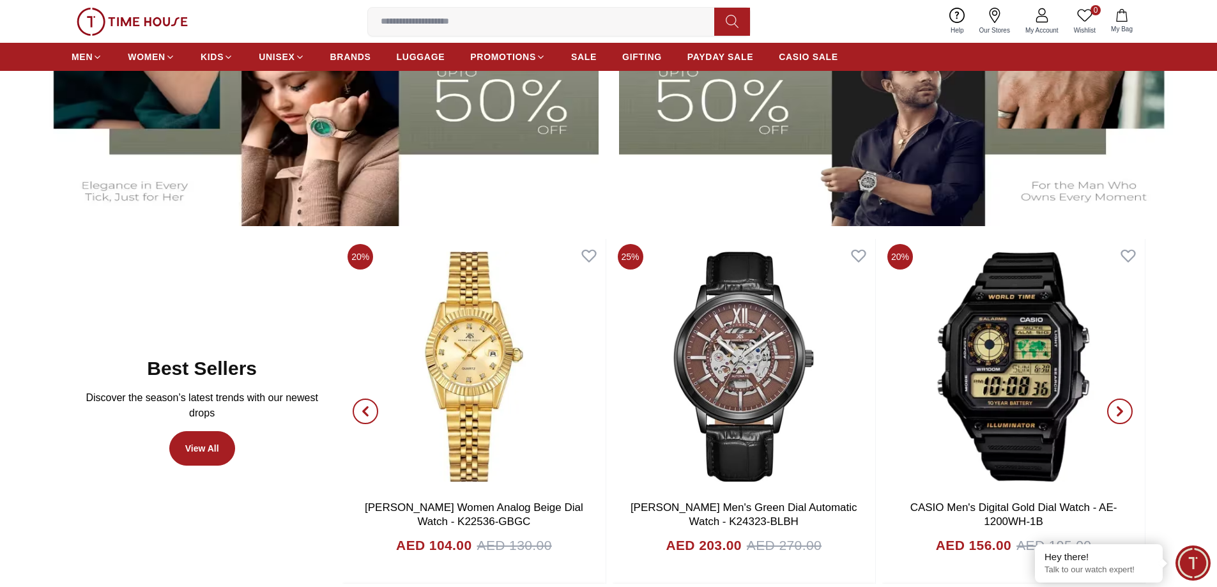
click at [363, 409] on icon "button" at bounding box center [365, 411] width 10 height 10
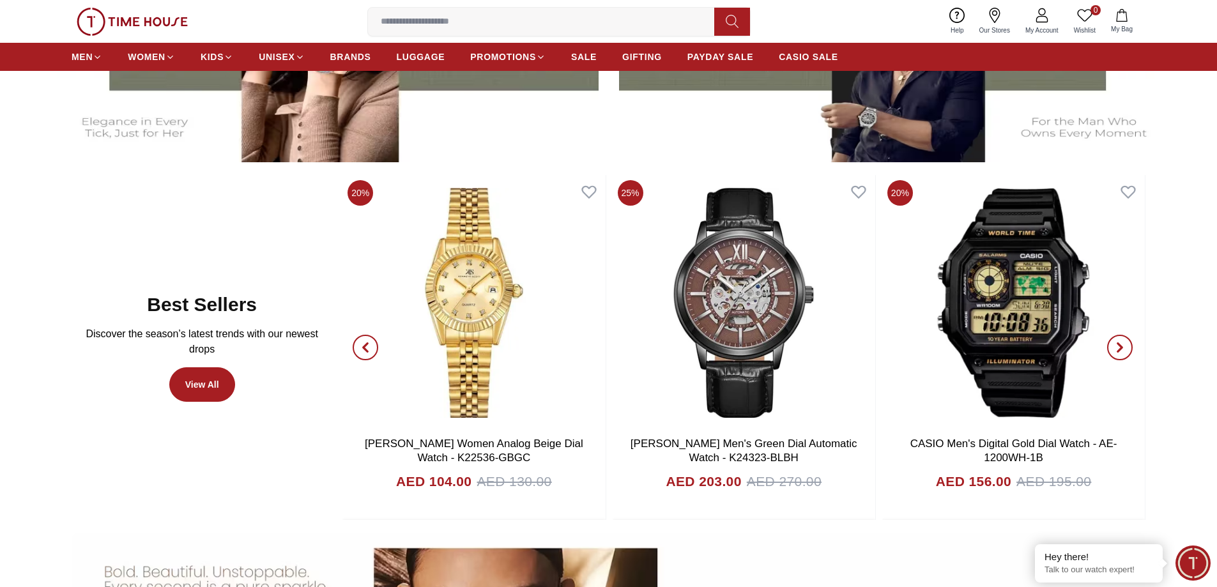
click at [1121, 344] on icon "button" at bounding box center [1120, 347] width 10 height 10
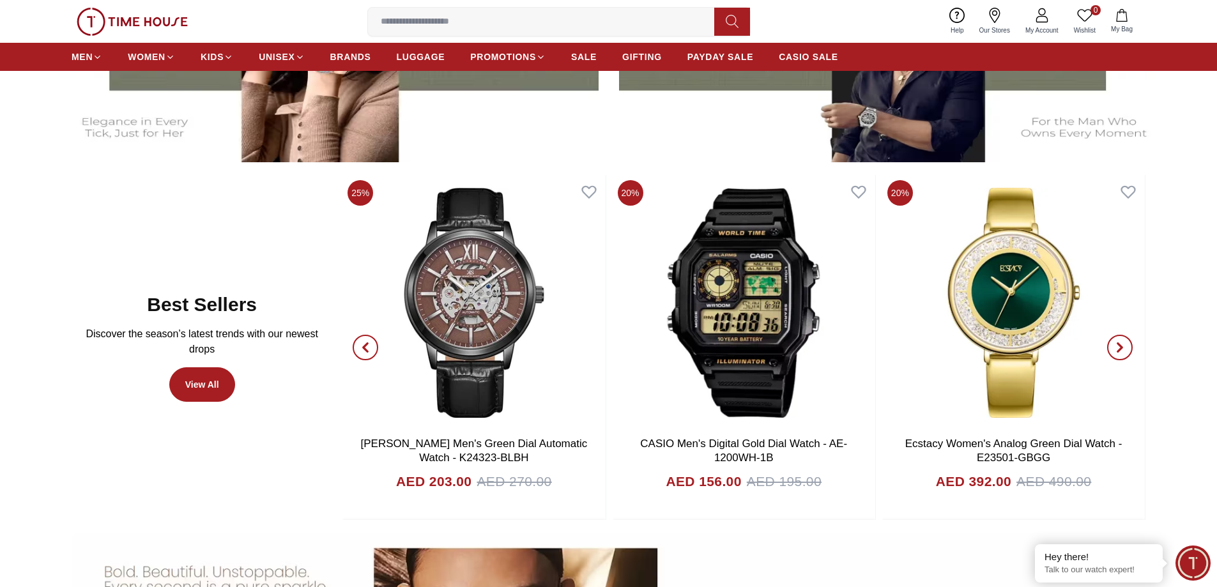
click at [1121, 344] on icon "button" at bounding box center [1120, 347] width 10 height 10
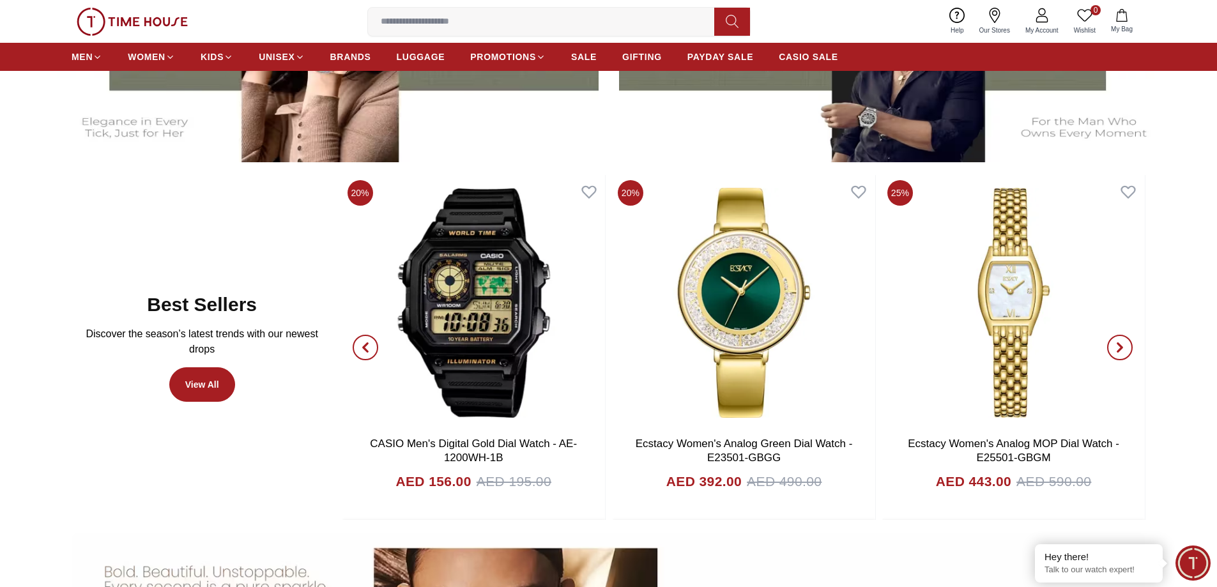
click at [1121, 344] on icon "button" at bounding box center [1120, 347] width 10 height 10
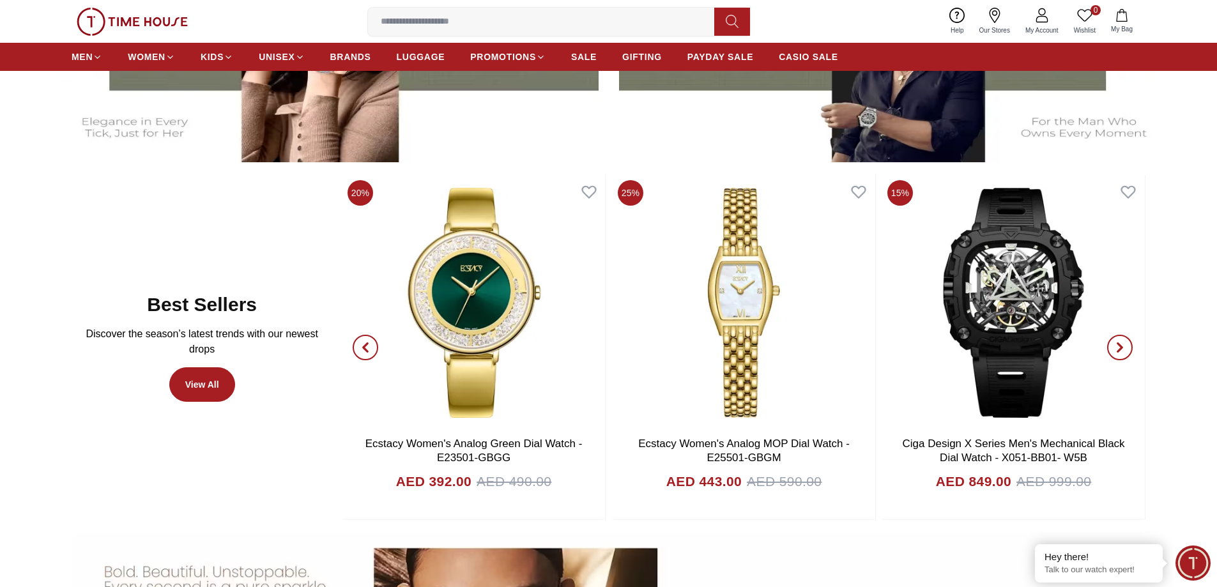
click at [1121, 344] on icon "button" at bounding box center [1120, 347] width 10 height 10
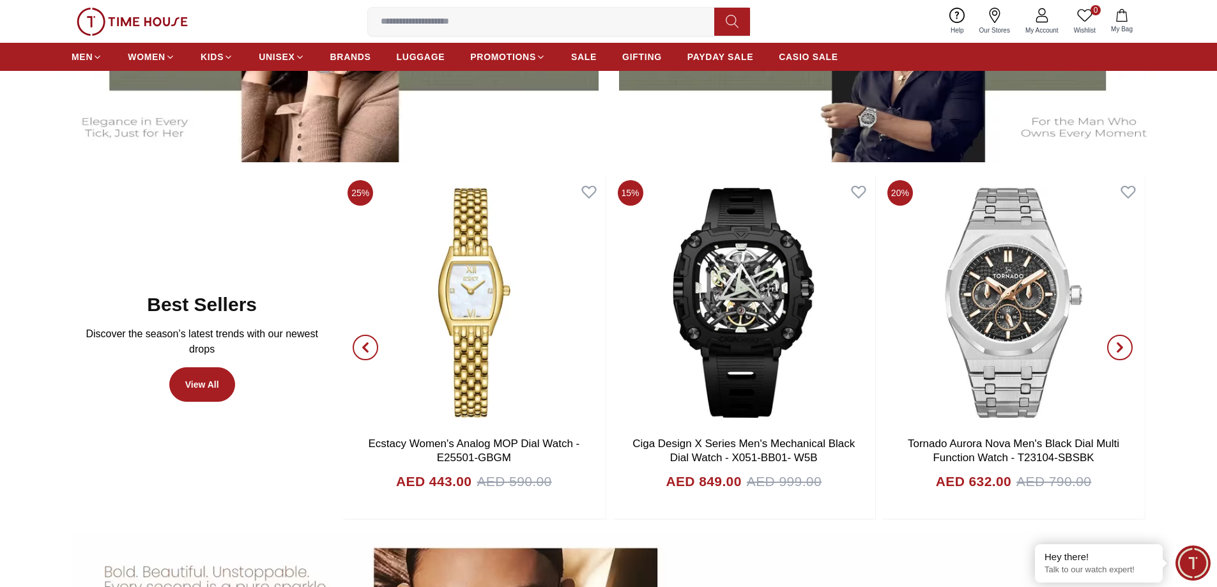
click at [1121, 344] on icon "button" at bounding box center [1120, 347] width 10 height 10
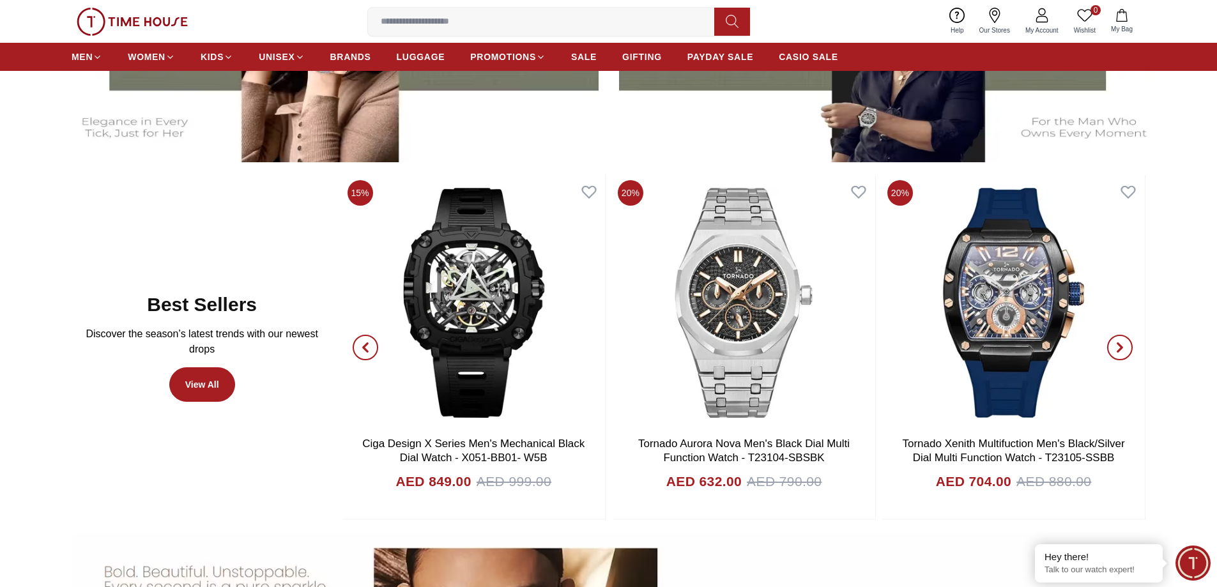
click at [1121, 344] on icon "button" at bounding box center [1120, 347] width 10 height 10
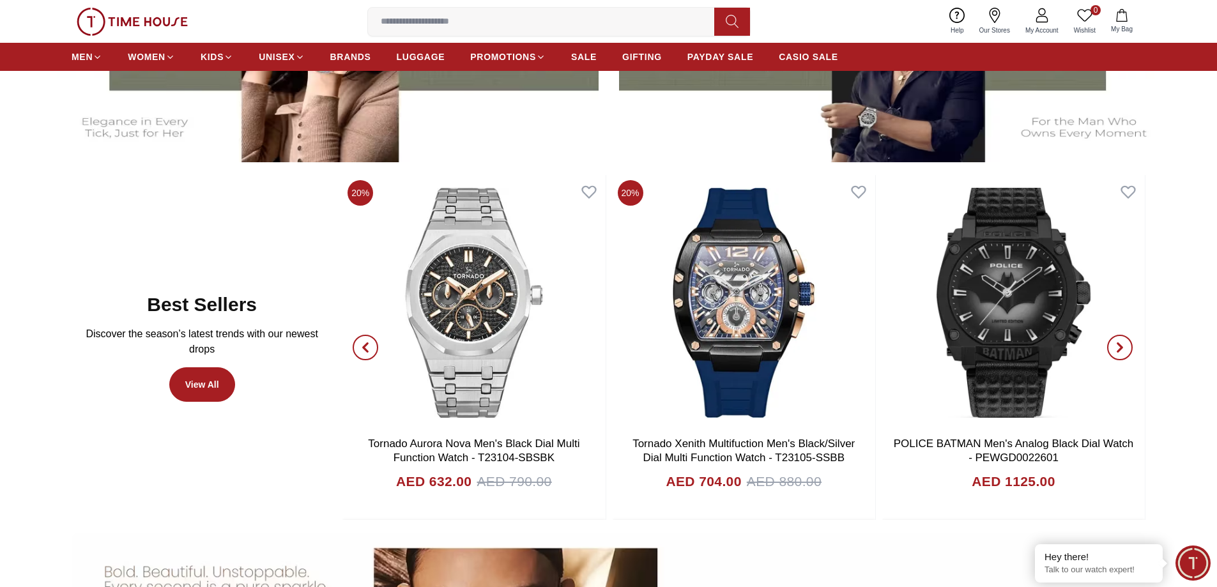
click at [1118, 337] on span "button" at bounding box center [1120, 348] width 26 height 26
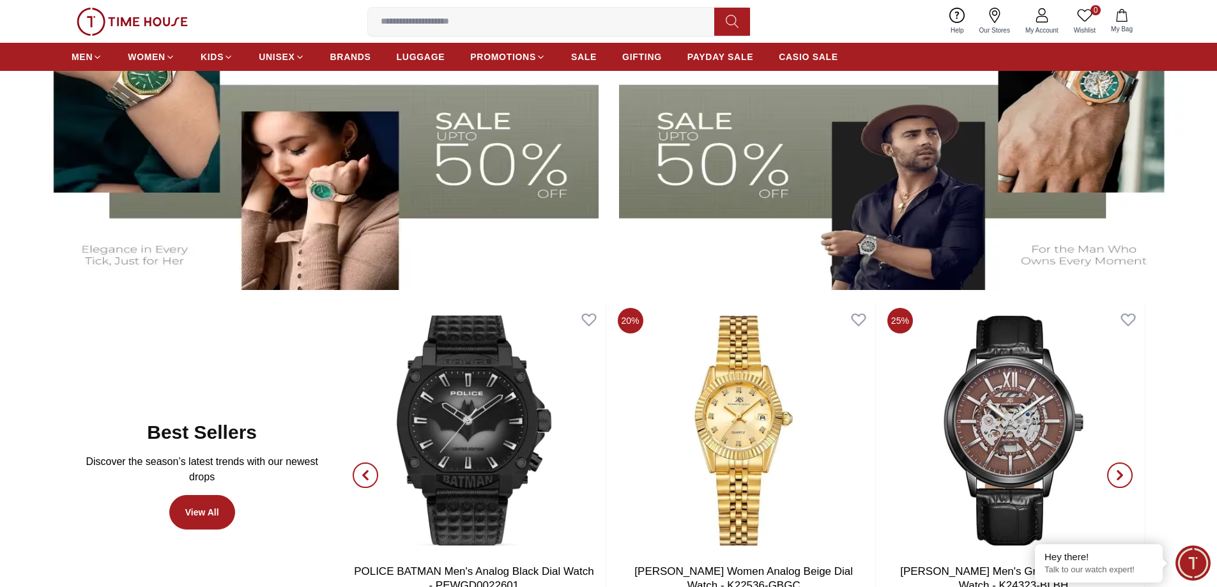
scroll to position [319, 0]
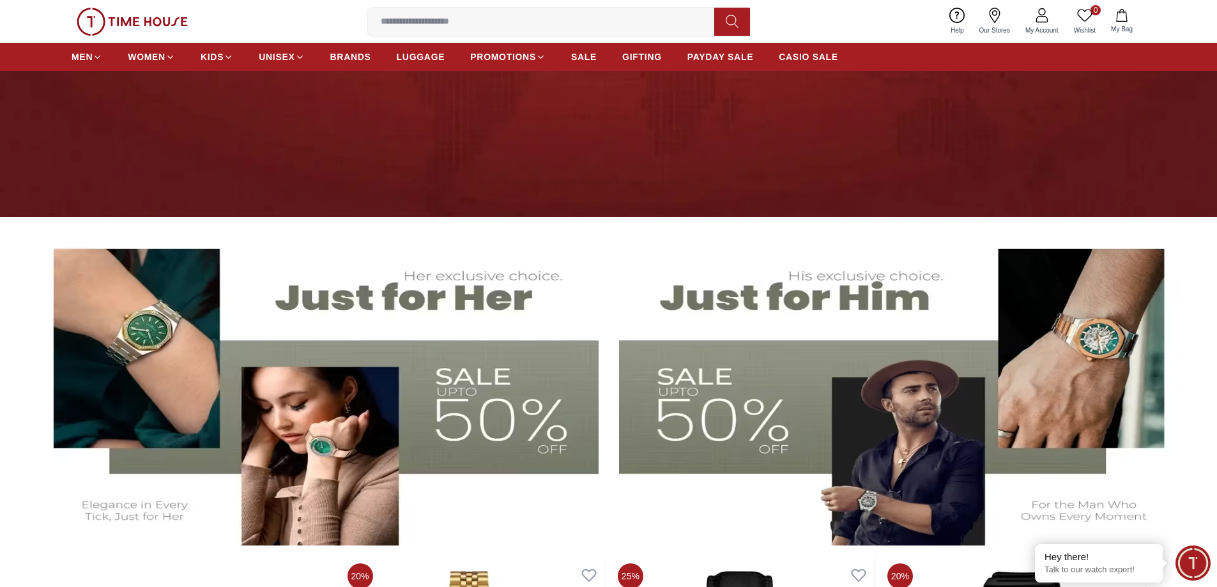
click at [721, 394] on img at bounding box center [903, 388] width 568 height 316
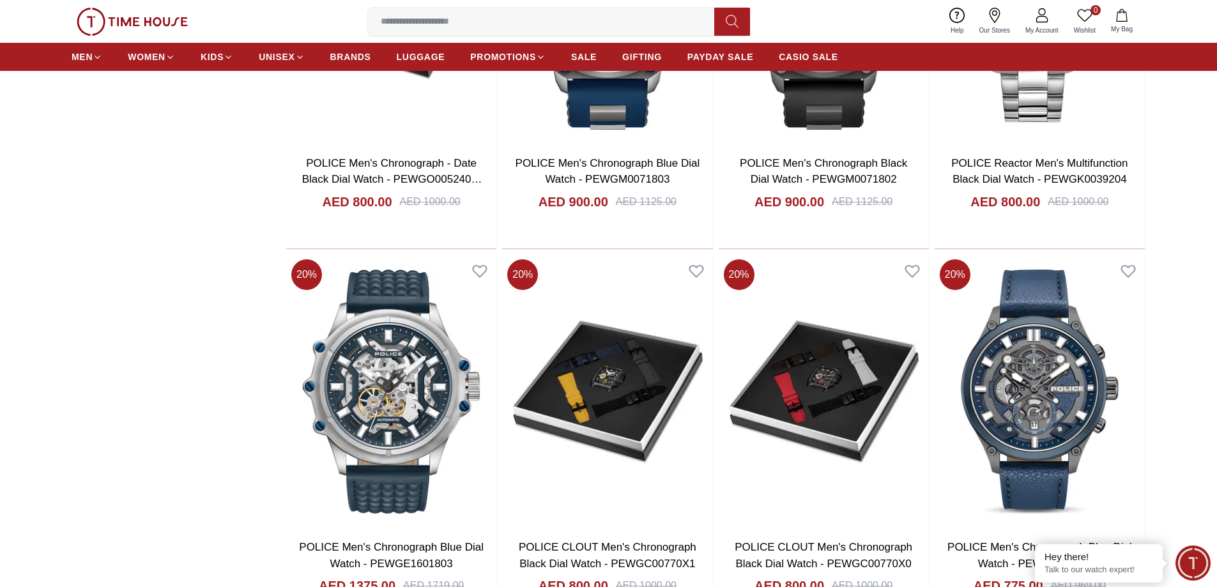
scroll to position [1597, 0]
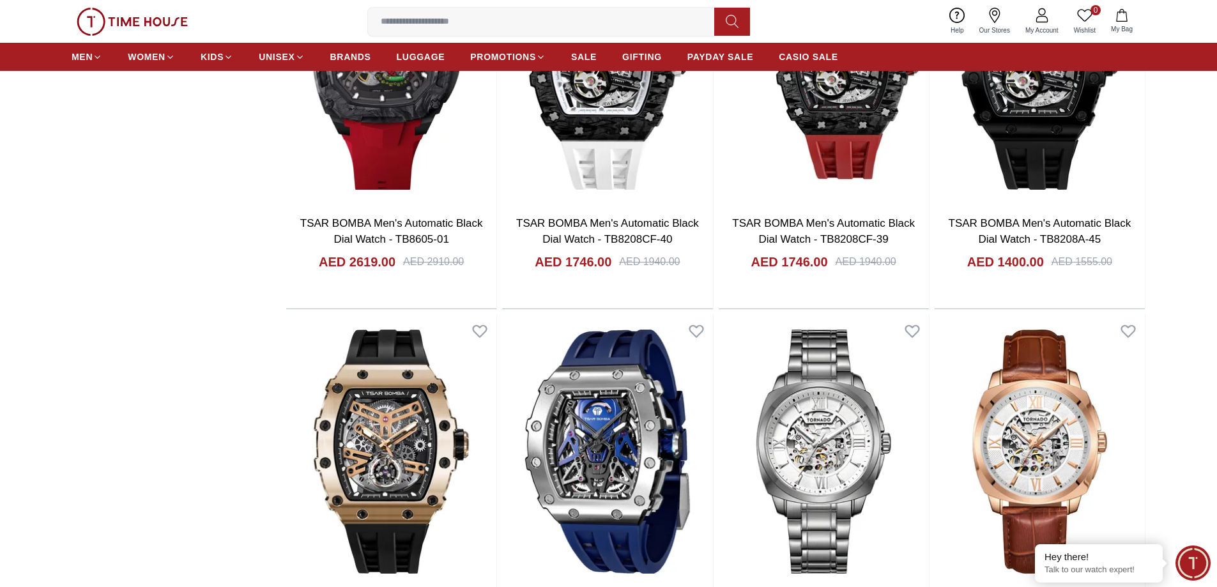
scroll to position [7429, 0]
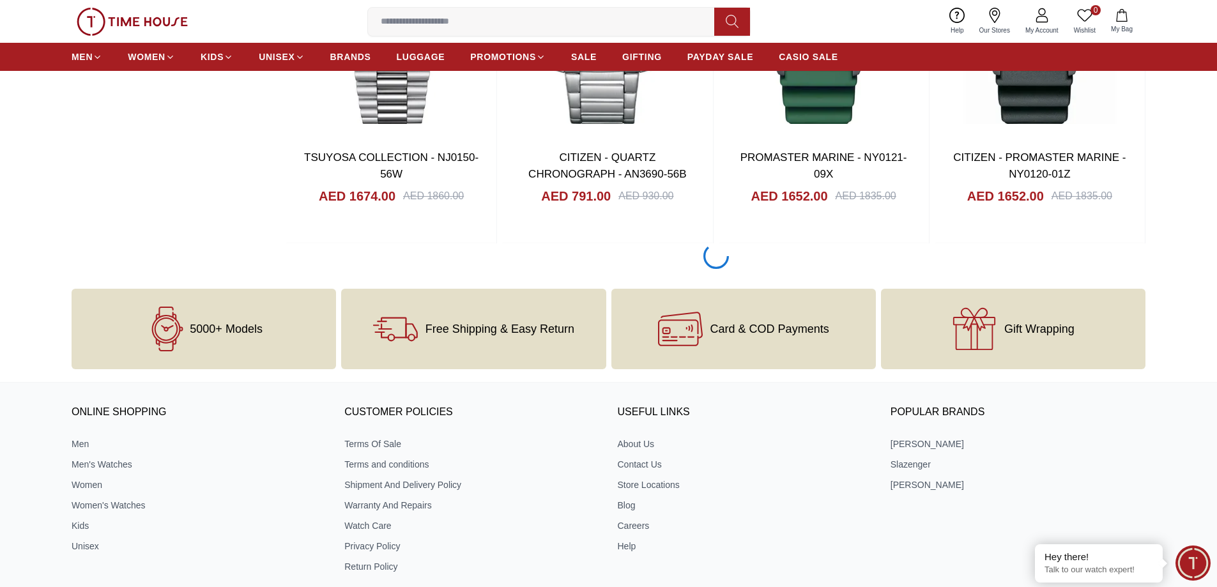
scroll to position [13179, 0]
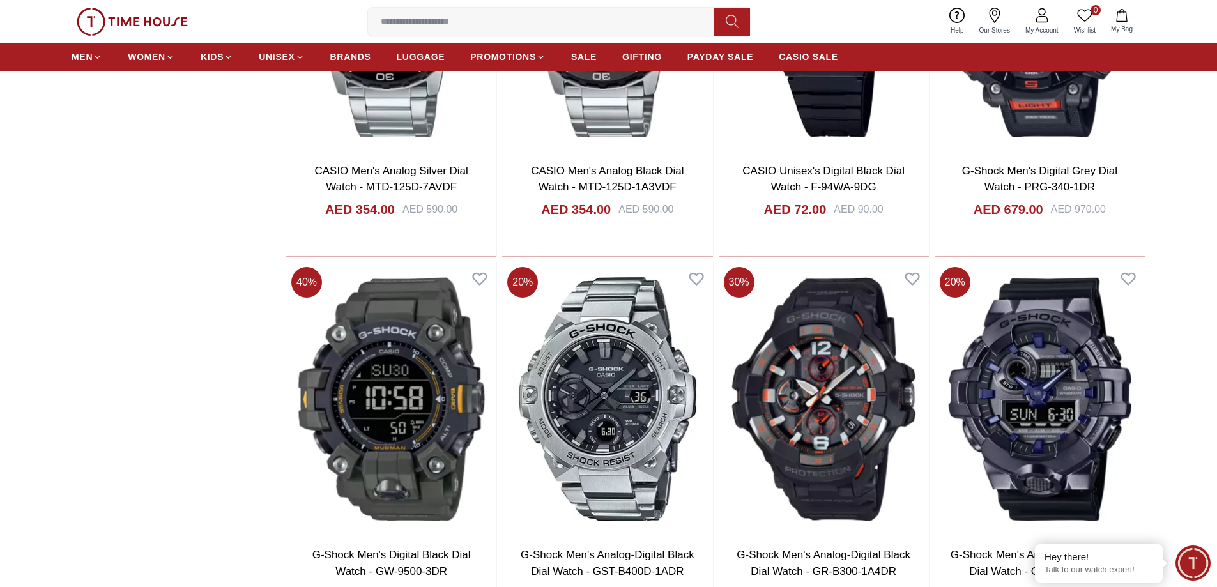
scroll to position [18801, 0]
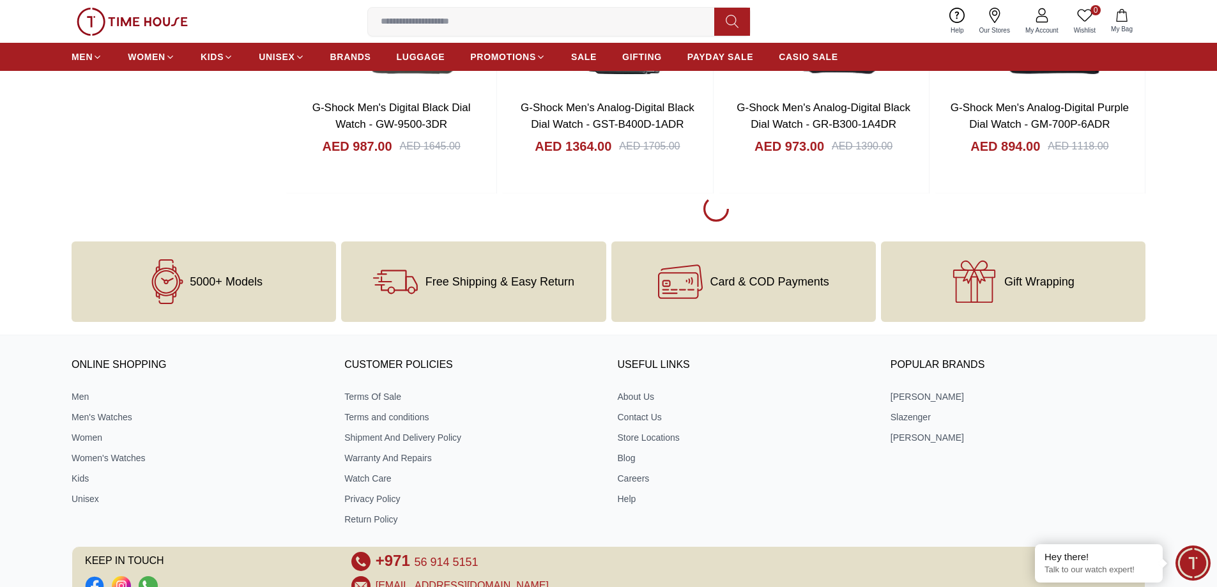
scroll to position [19057, 0]
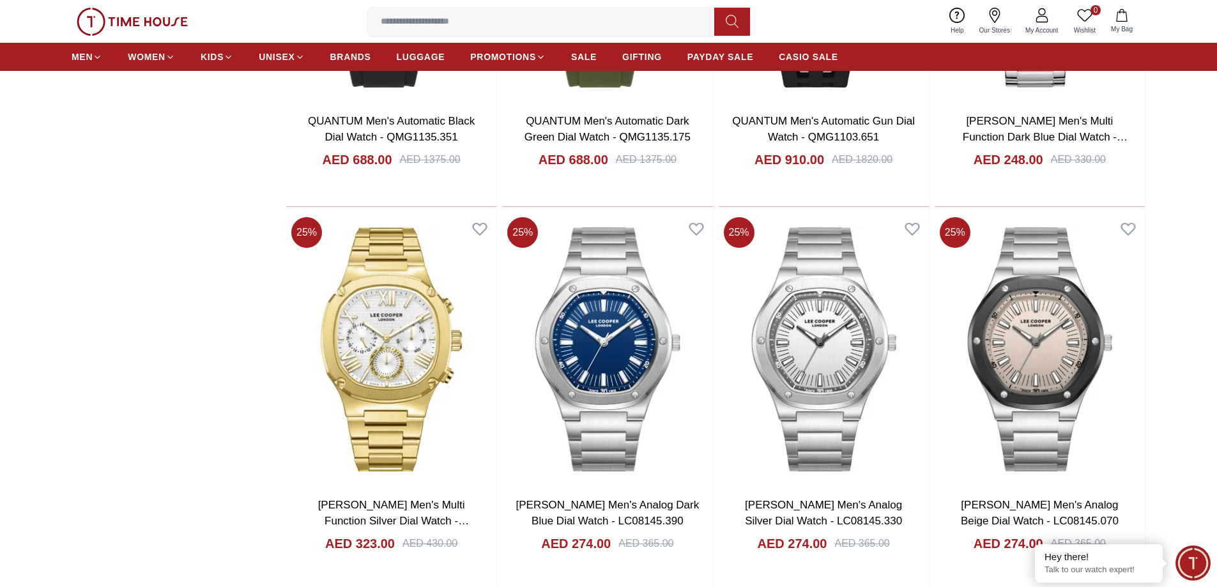
scroll to position [24807, 0]
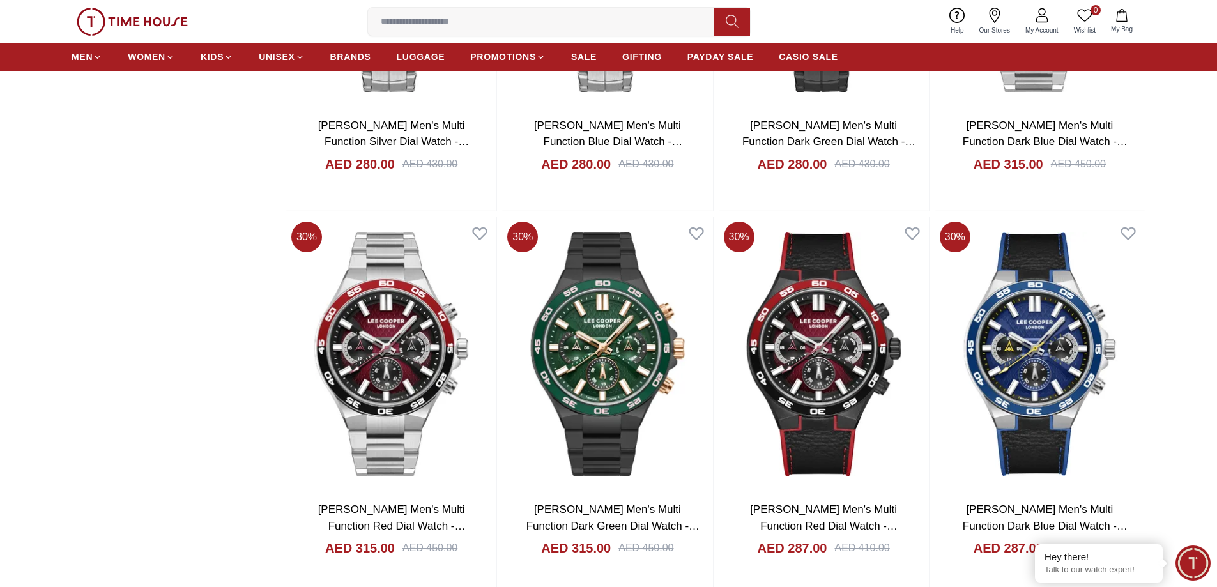
scroll to position [26596, 0]
